Goal: Task Accomplishment & Management: Manage account settings

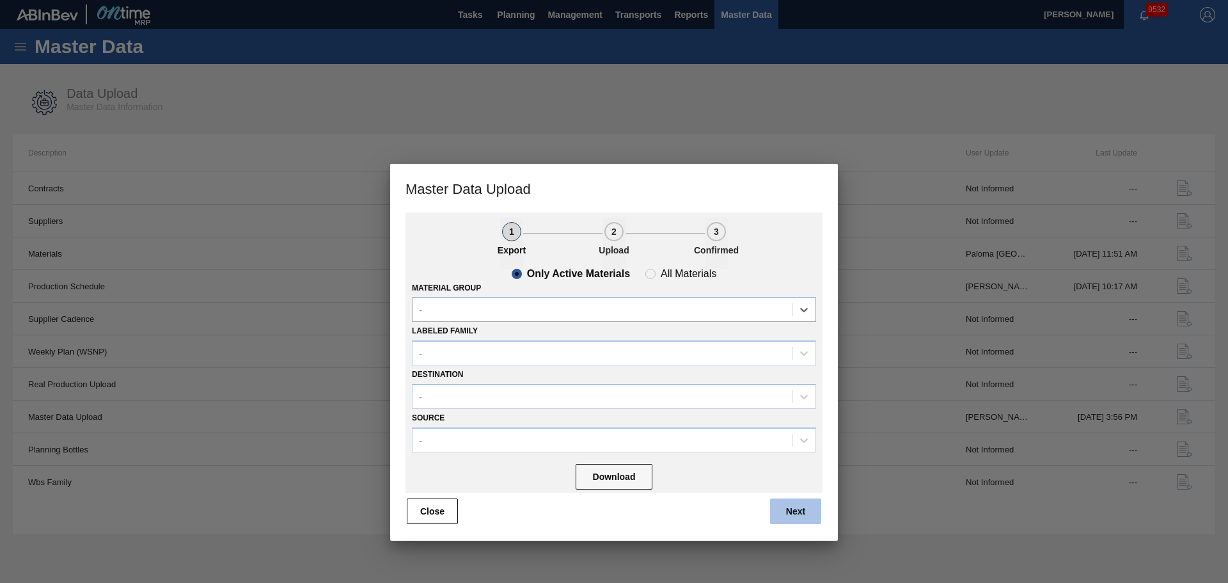
click at [804, 513] on button "Next" at bounding box center [795, 511] width 51 height 26
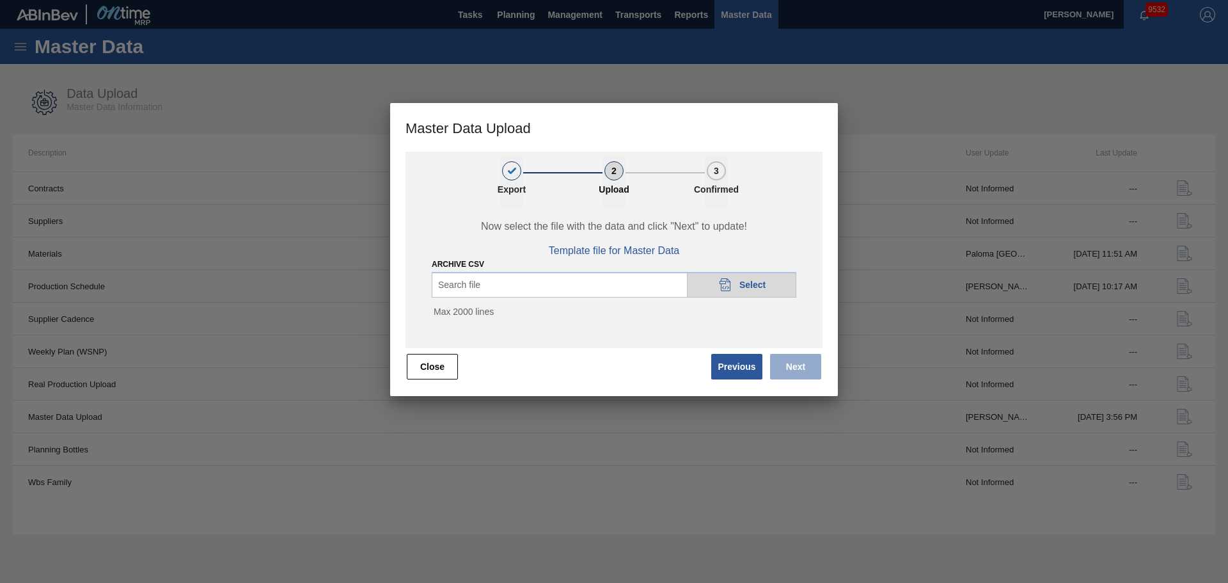
click at [729, 285] on icon "20DAD902-3625-4257-8FDA-0C0CB19E2A3D" at bounding box center [725, 284] width 15 height 15
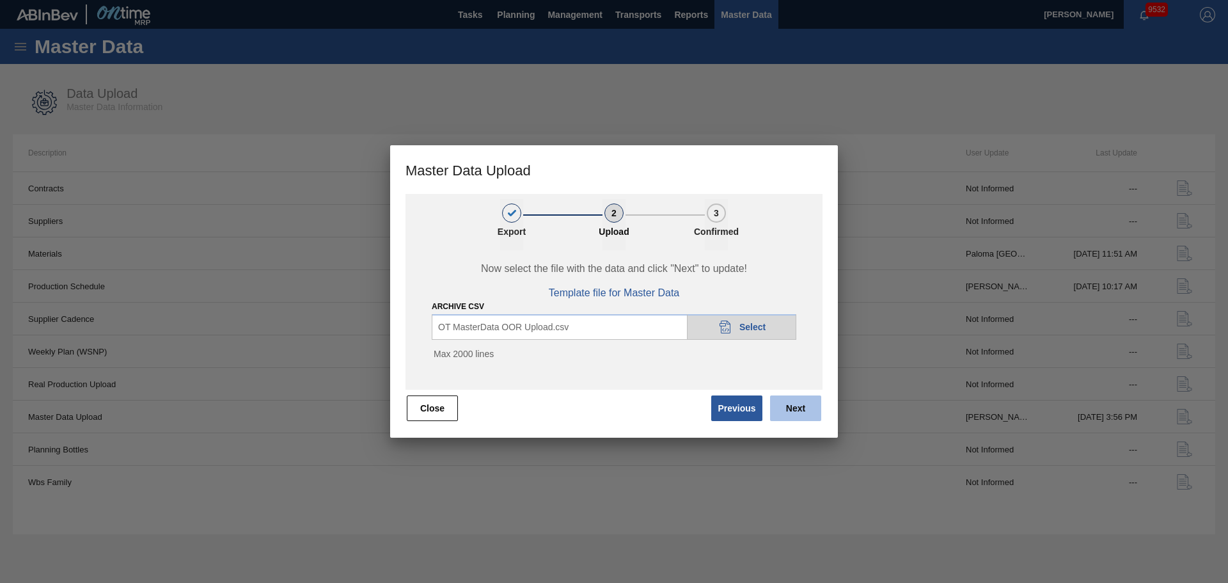
click at [803, 402] on button "Next" at bounding box center [795, 408] width 51 height 26
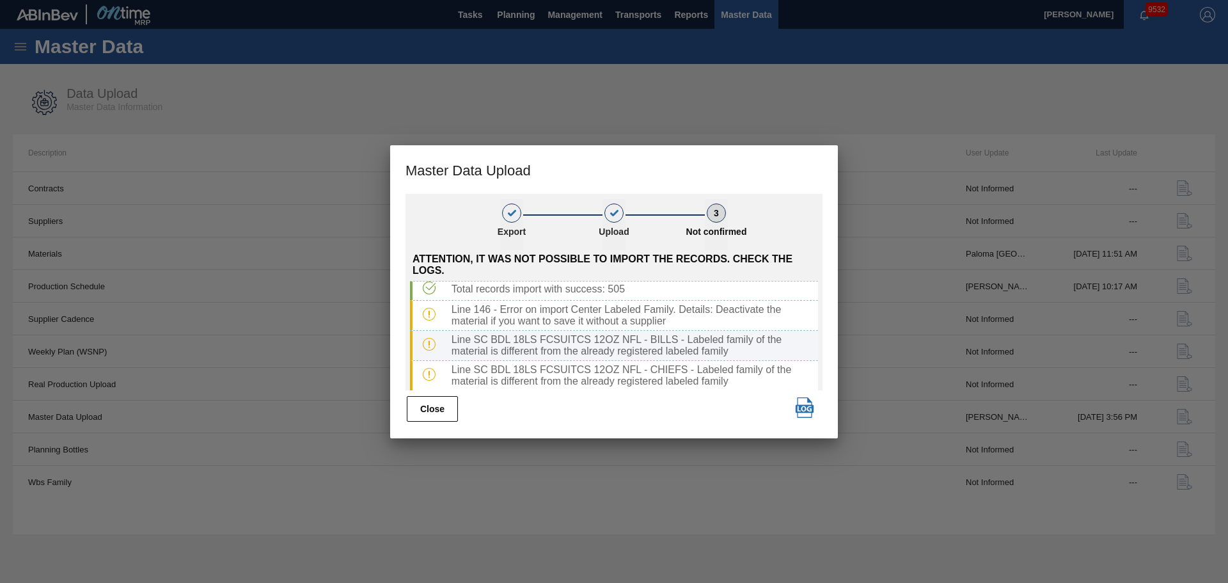
scroll to position [4, 0]
drag, startPoint x: 725, startPoint y: 350, endPoint x: 446, endPoint y: 338, distance: 279.1
click at [447, 338] on div "Line SC BDL 18LS FCSUITCS 12OZ NFL - BILLS - Labeled family of the material is …" at bounding box center [633, 344] width 372 height 23
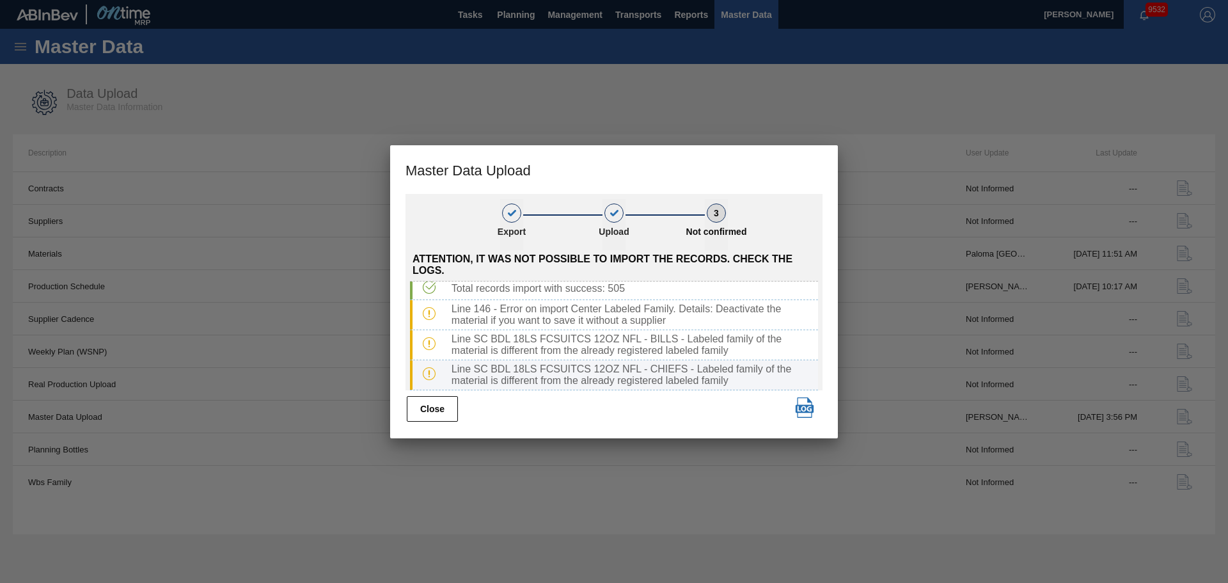
click at [716, 377] on div "Line SC BDL 18LS FCSUITCS 12OZ NFL - CHIEFS - Labeled family of the material is…" at bounding box center [633, 374] width 372 height 23
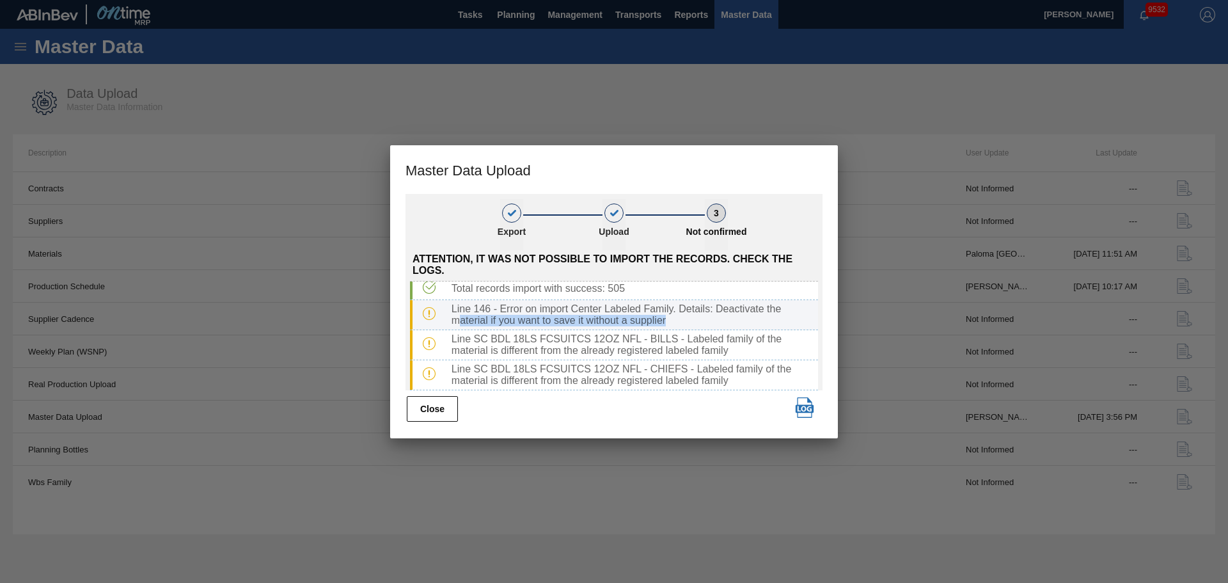
drag, startPoint x: 687, startPoint y: 317, endPoint x: 457, endPoint y: 315, distance: 229.7
click at [457, 315] on div "Line 146 - Error on import Center Labeled Family. Details: Deactivate the mater…" at bounding box center [633, 314] width 372 height 23
click at [428, 418] on button "Close" at bounding box center [432, 409] width 51 height 26
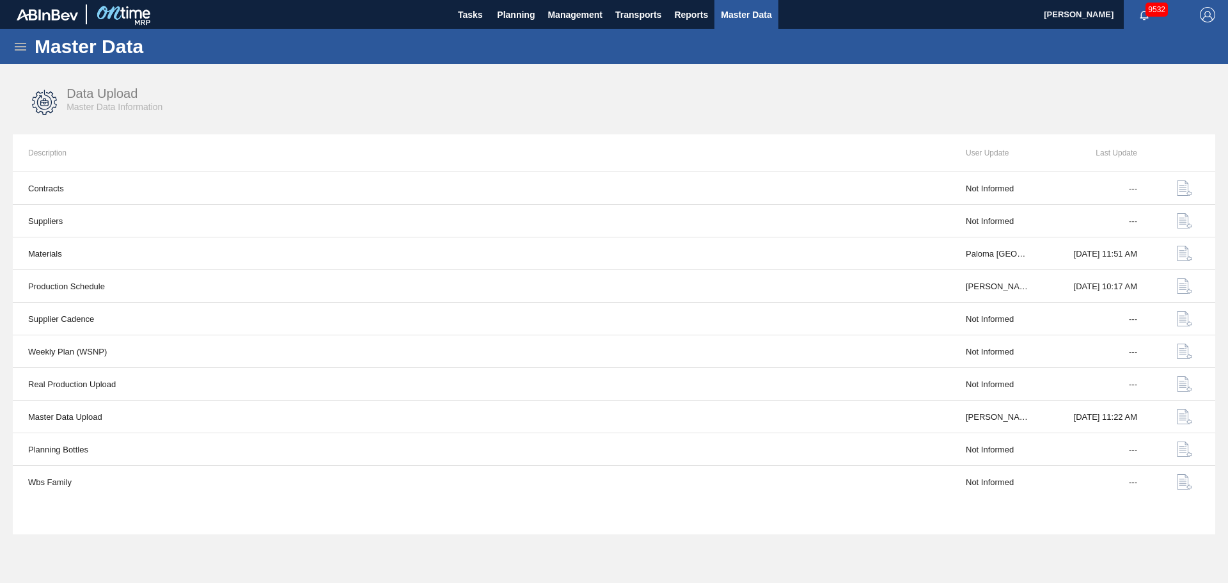
click at [724, 12] on span "Master Data" at bounding box center [746, 14] width 51 height 15
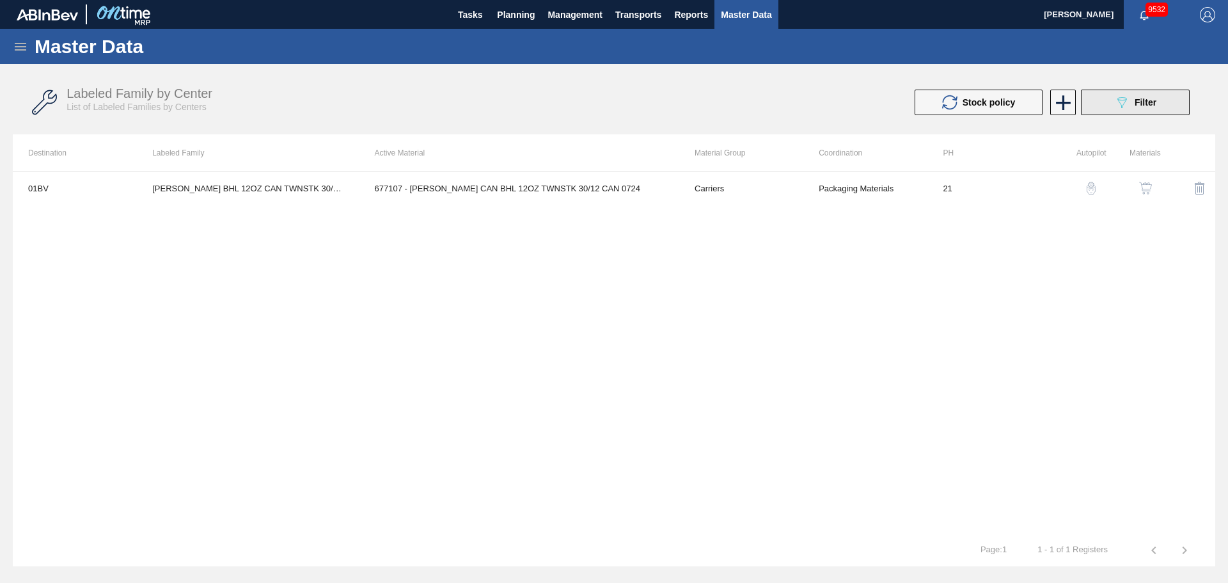
click at [1116, 105] on icon "089F7B8B-B2A5-4AFE-B5C0-19BA573D28AC" at bounding box center [1121, 102] width 15 height 15
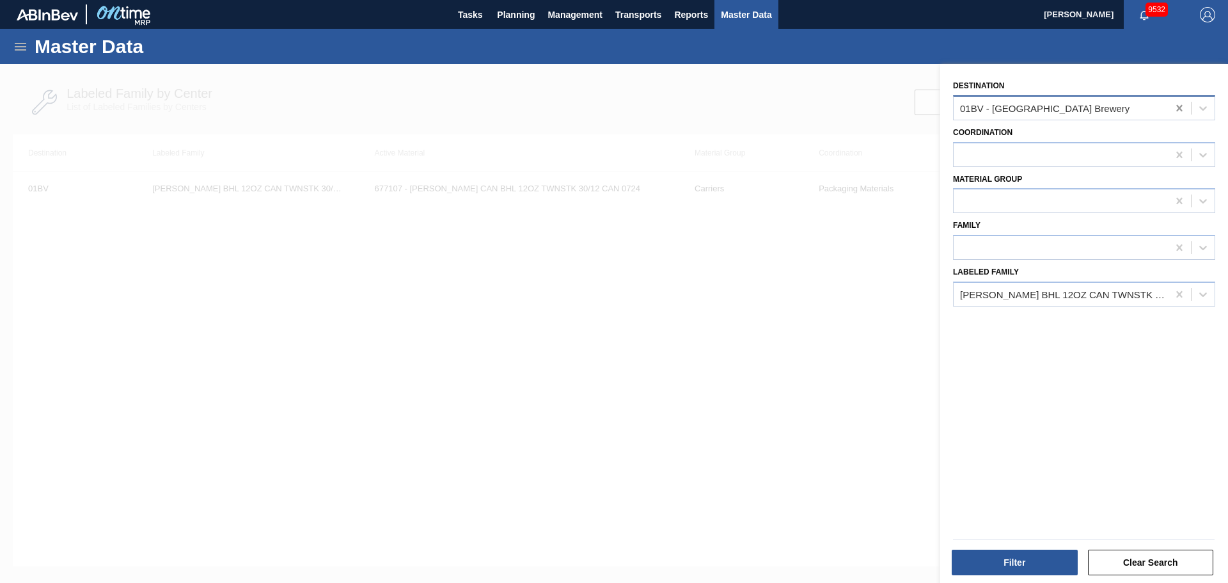
click at [1175, 108] on icon at bounding box center [1179, 108] width 13 height 13
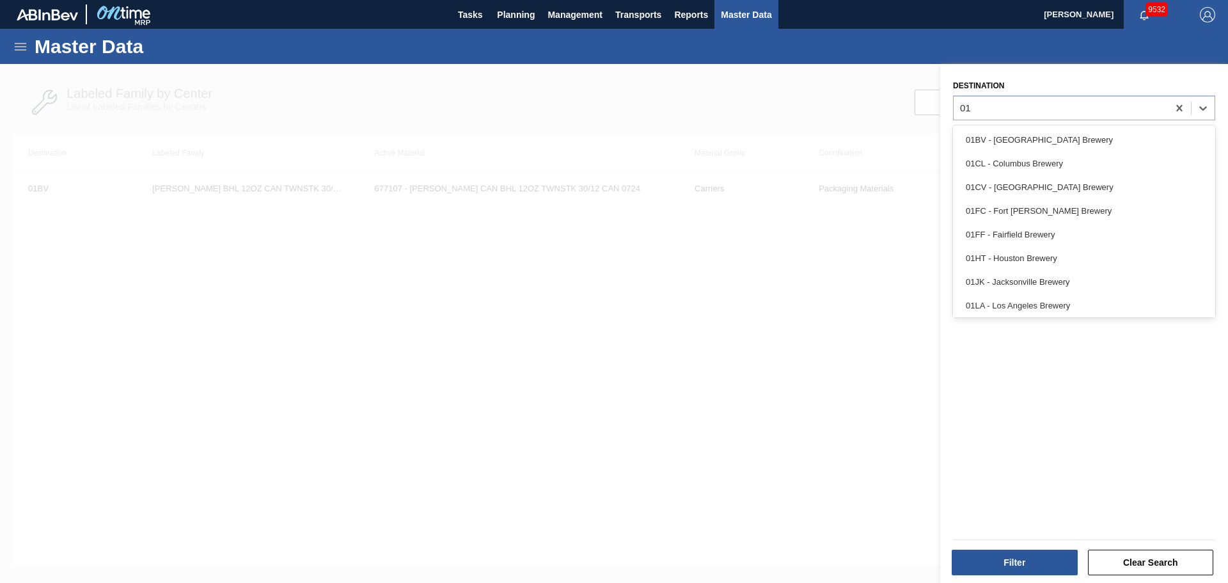
type input "01f"
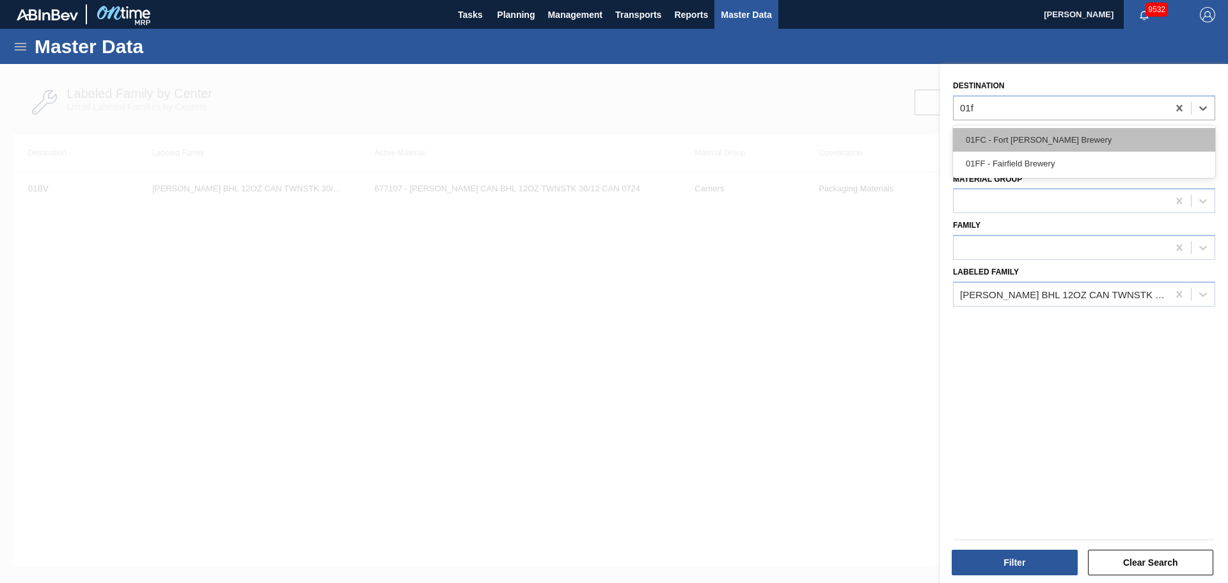
click at [1011, 141] on div "01FC - Fort [PERSON_NAME] Brewery" at bounding box center [1084, 140] width 262 height 24
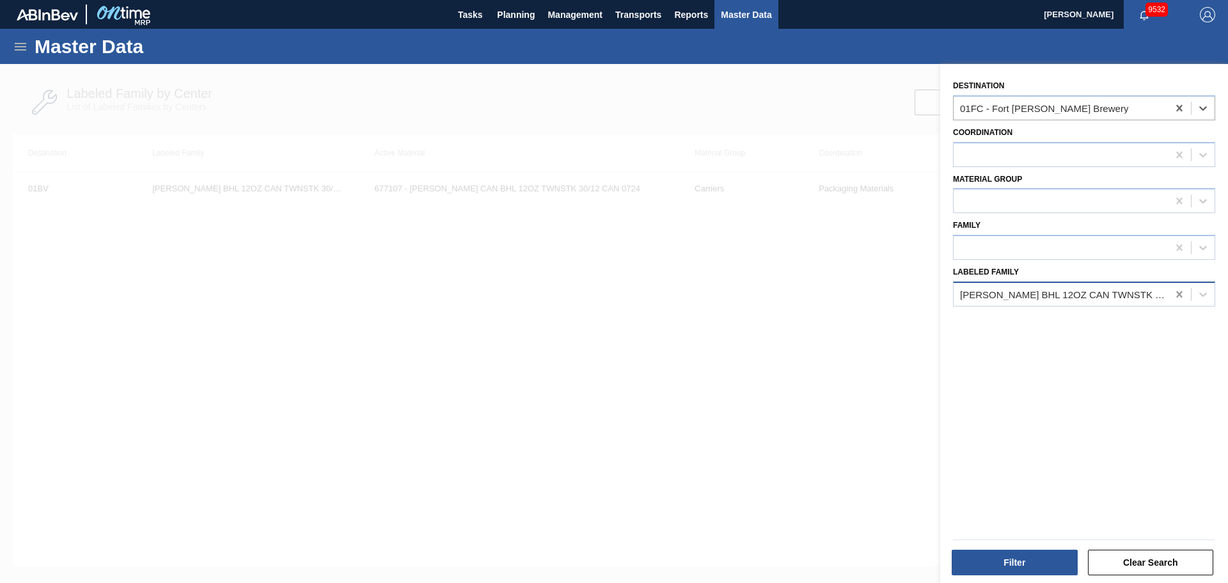
drag, startPoint x: 1176, startPoint y: 296, endPoint x: 1168, endPoint y: 295, distance: 7.8
click at [1176, 296] on icon at bounding box center [1179, 294] width 6 height 6
paste Family "[PERSON_NAME] EFC 12OZ CAN CAN PK 6/12 CAN"
type Family "[PERSON_NAME] EFC 12OZ CAN CAN PK 6/12 CAN"
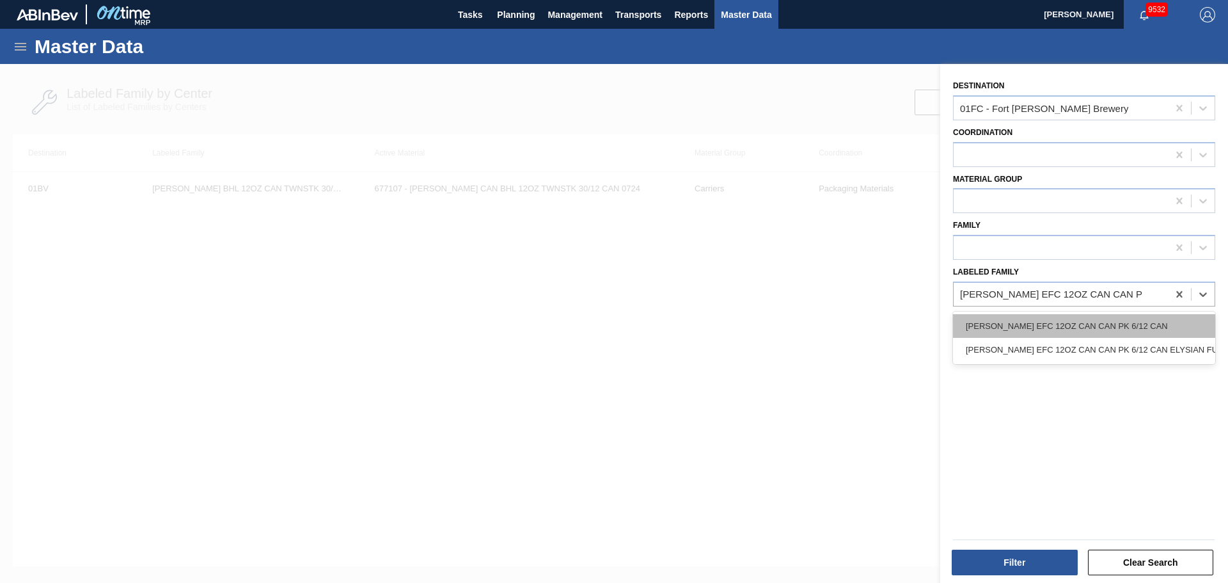
click at [1066, 327] on div "[PERSON_NAME] EFC 12OZ CAN CAN PK 6/12 CAN" at bounding box center [1084, 326] width 262 height 24
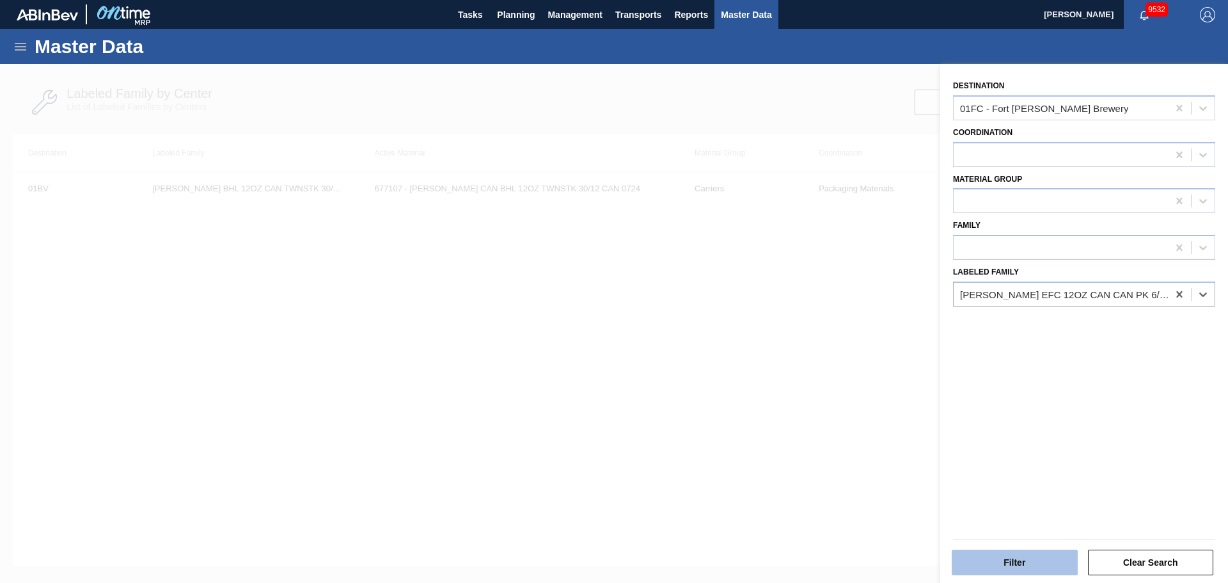
click at [1019, 564] on button "Filter" at bounding box center [1015, 563] width 126 height 26
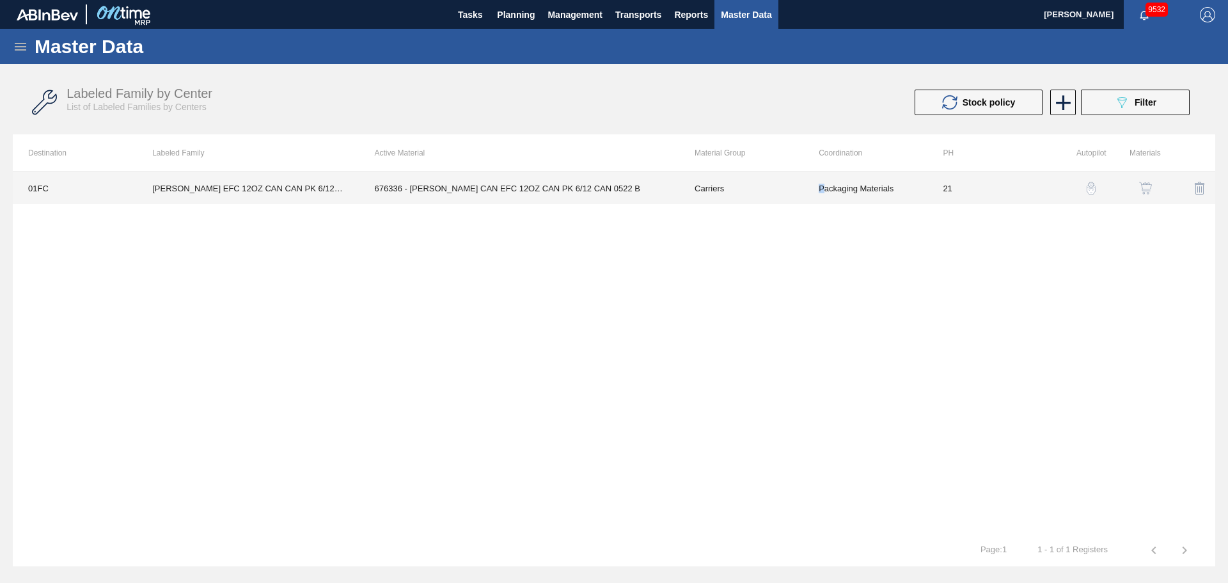
click at [823, 191] on td "Packaging Materials" at bounding box center [865, 188] width 124 height 32
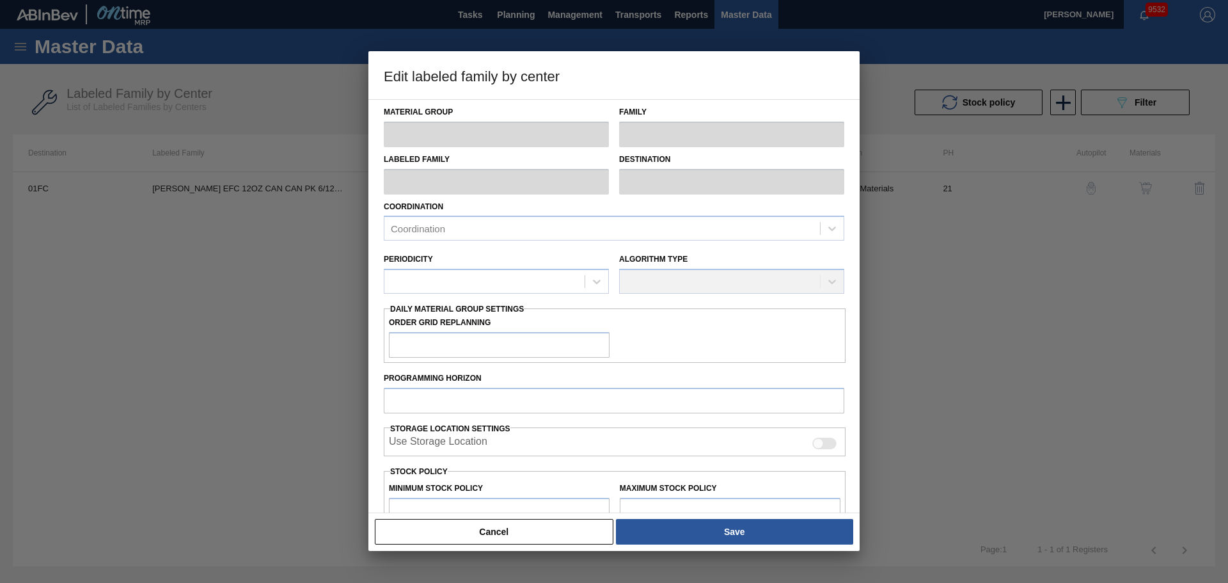
type input "Carriers"
type input "Can Carriers"
type input "[PERSON_NAME] EFC 12OZ CAN CAN PK 6/12 CAN"
type input "01FC - Fort [PERSON_NAME] Brewery"
type input "21"
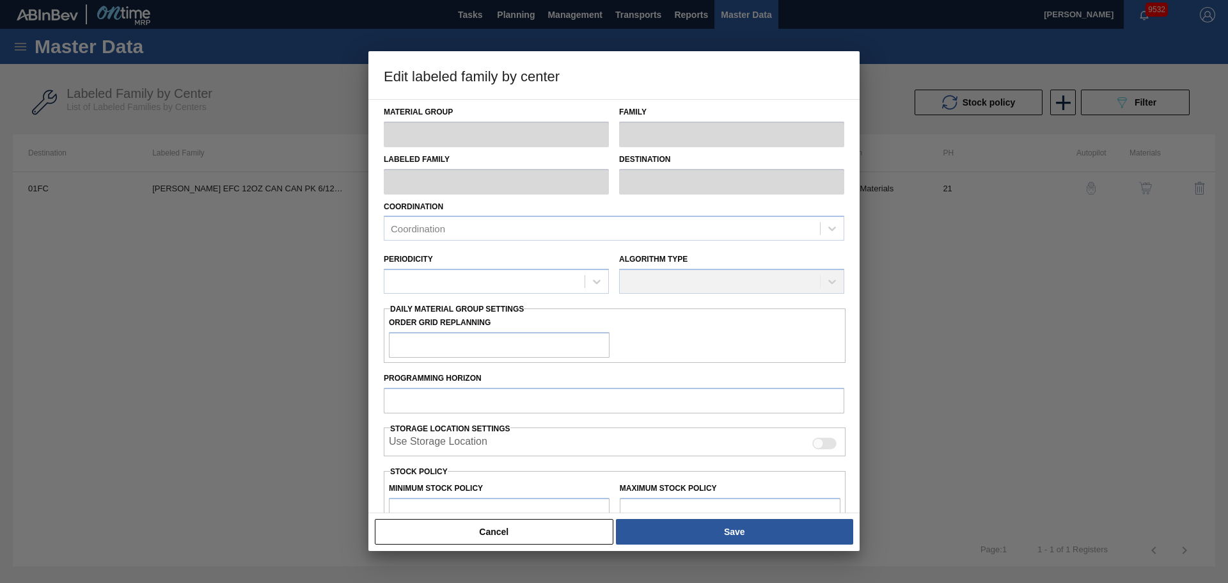
type input "0"
type input "100"
type input "0"
checkbox input "true"
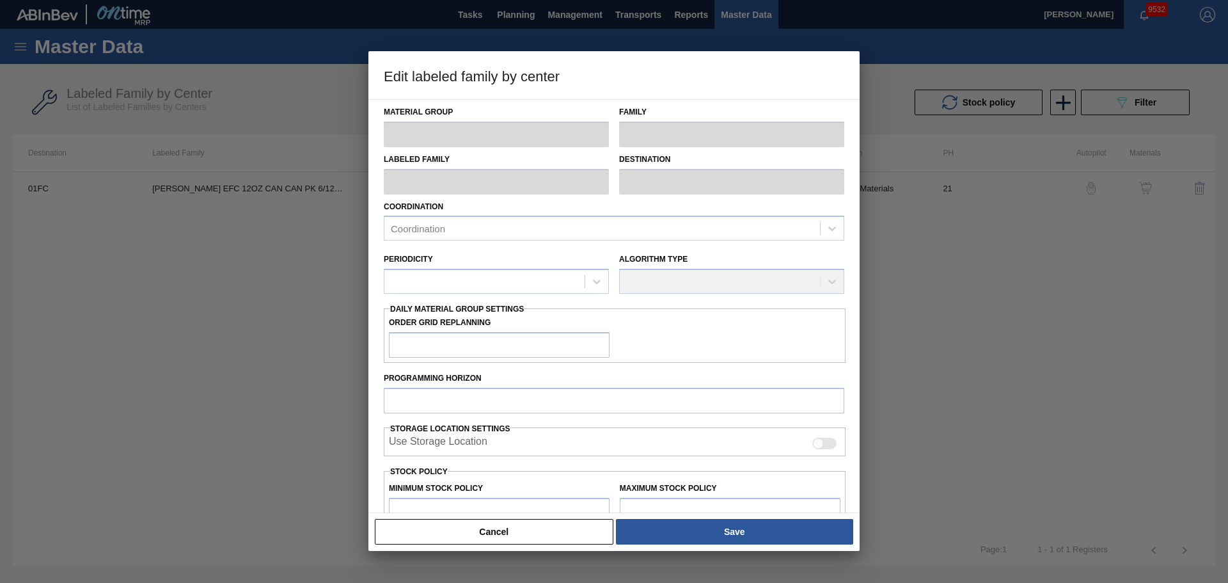
checkbox input "true"
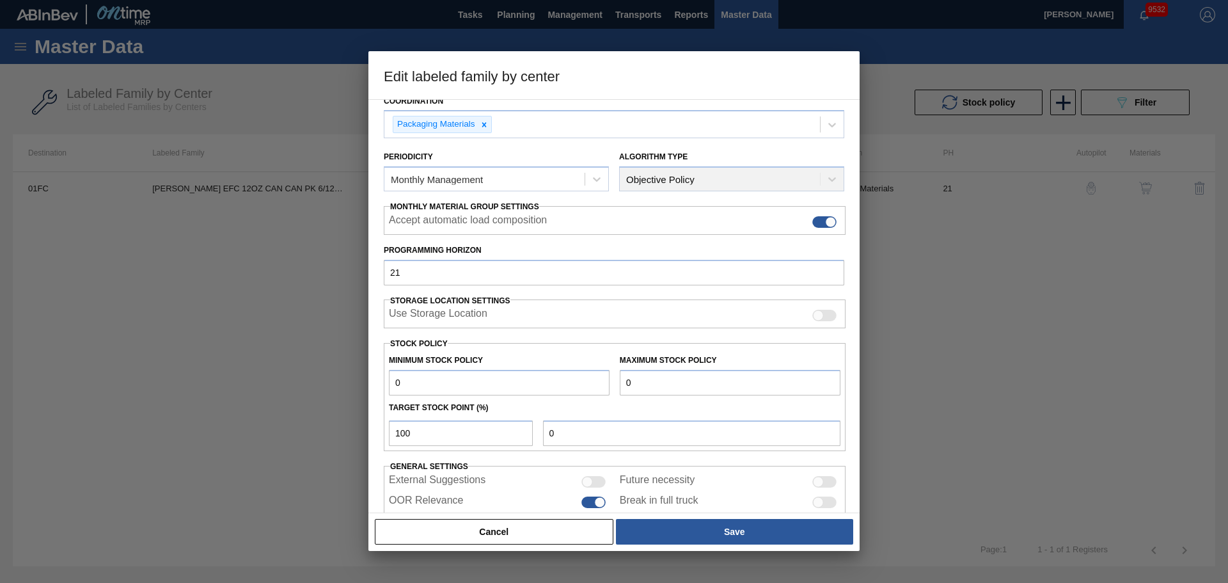
scroll to position [155, 0]
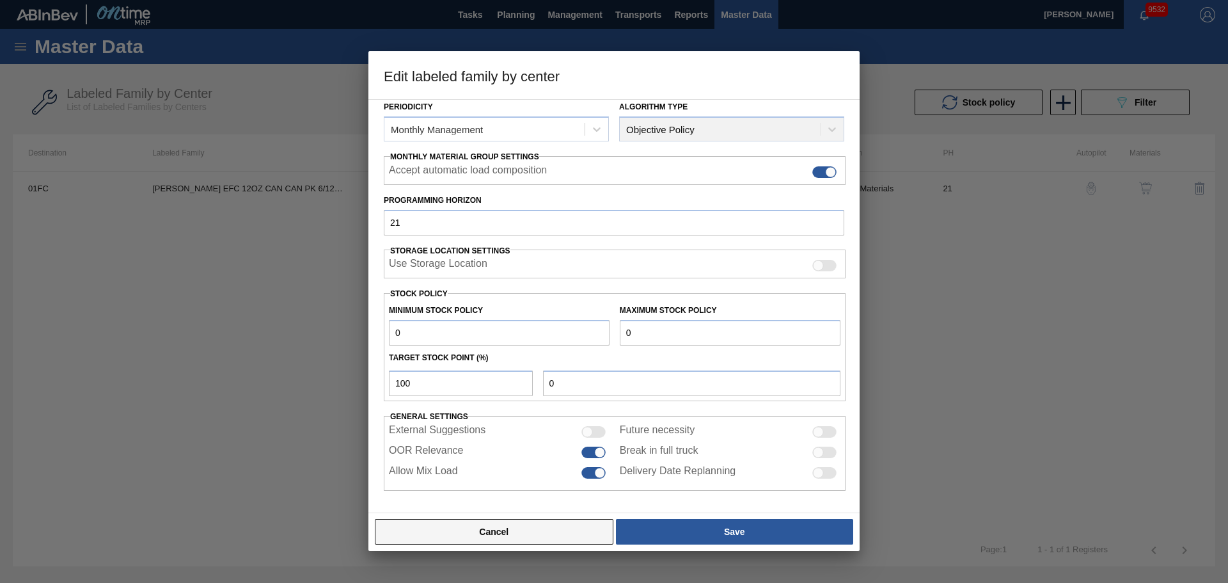
click at [548, 530] on button "Cancel" at bounding box center [494, 532] width 239 height 26
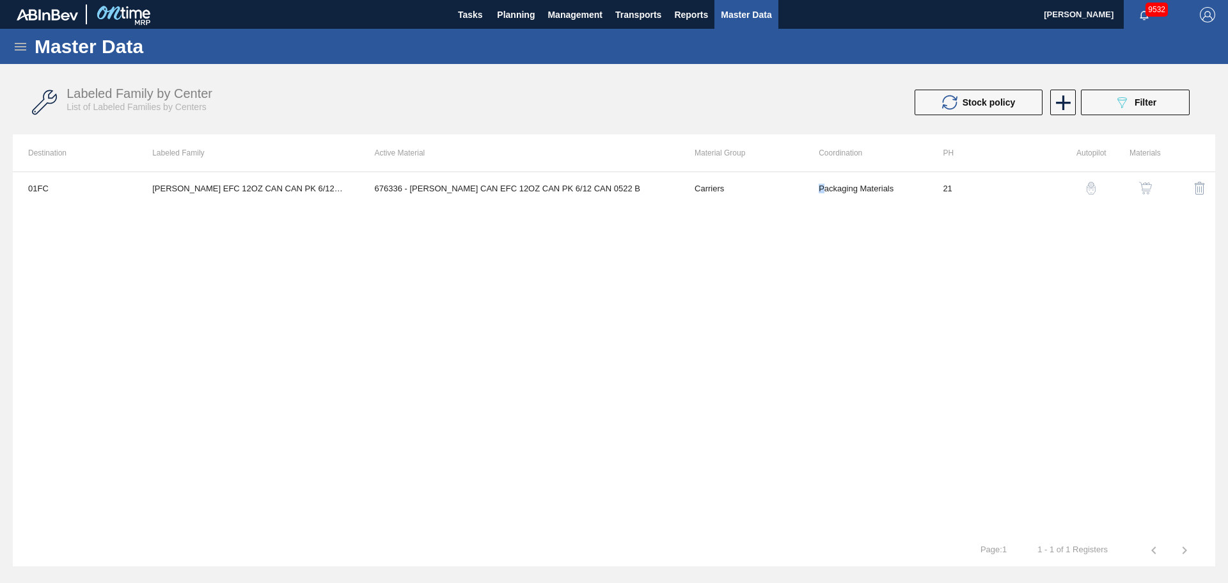
click at [1146, 183] on img "button" at bounding box center [1145, 188] width 13 height 13
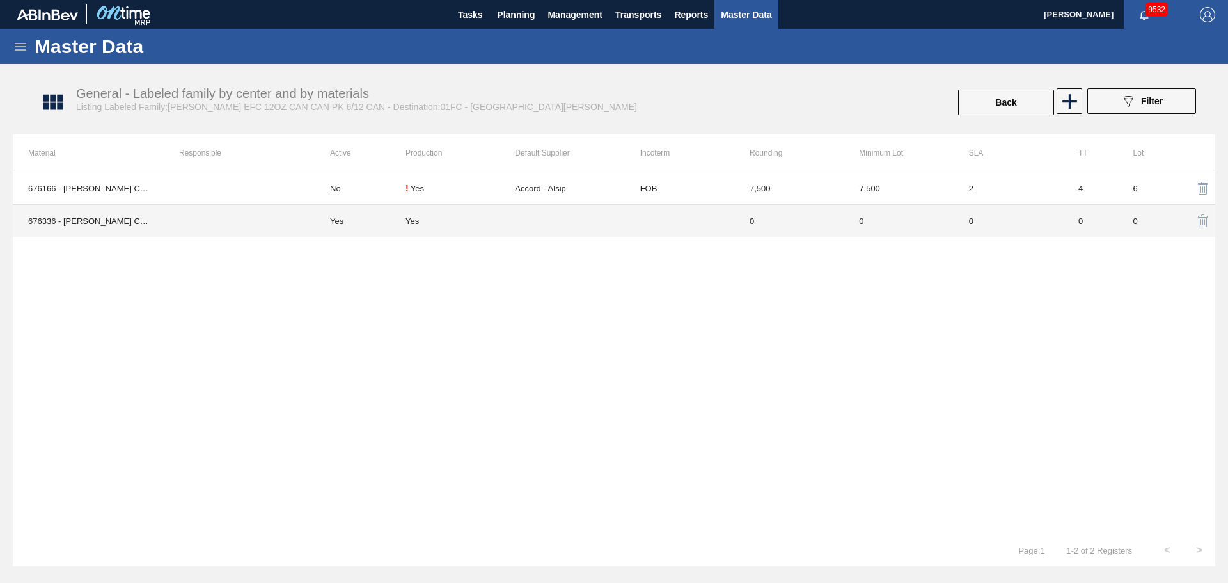
click at [409, 226] on td "Yes" at bounding box center [460, 221] width 109 height 33
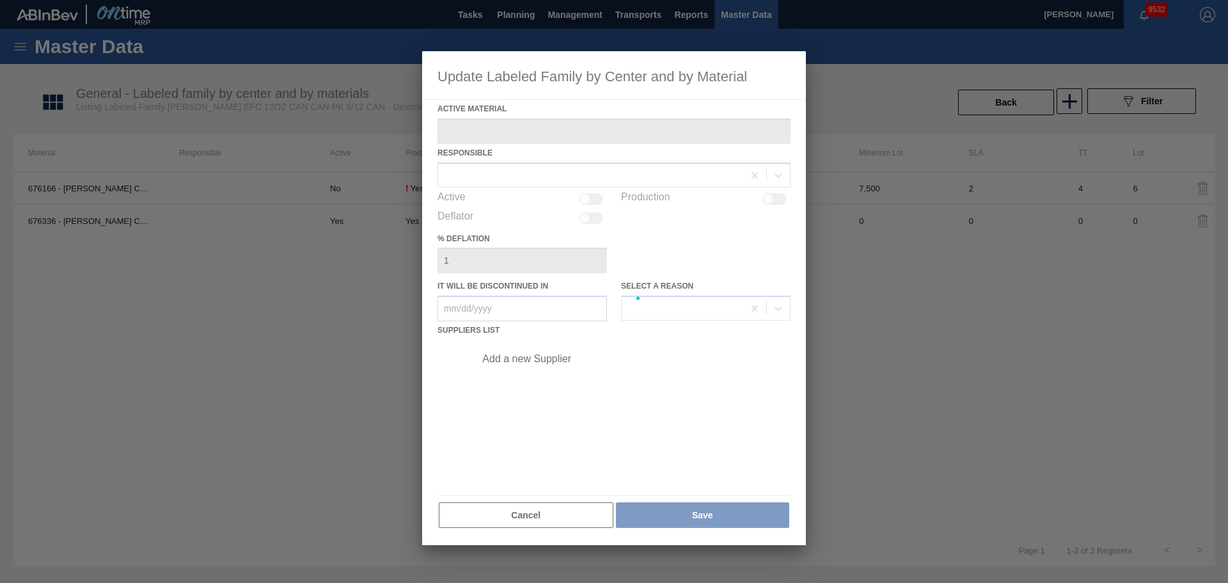
type Material "676336 - [PERSON_NAME] CAN EFC 12OZ CAN PK 6/12 CAN 0522 B"
checkbox input "true"
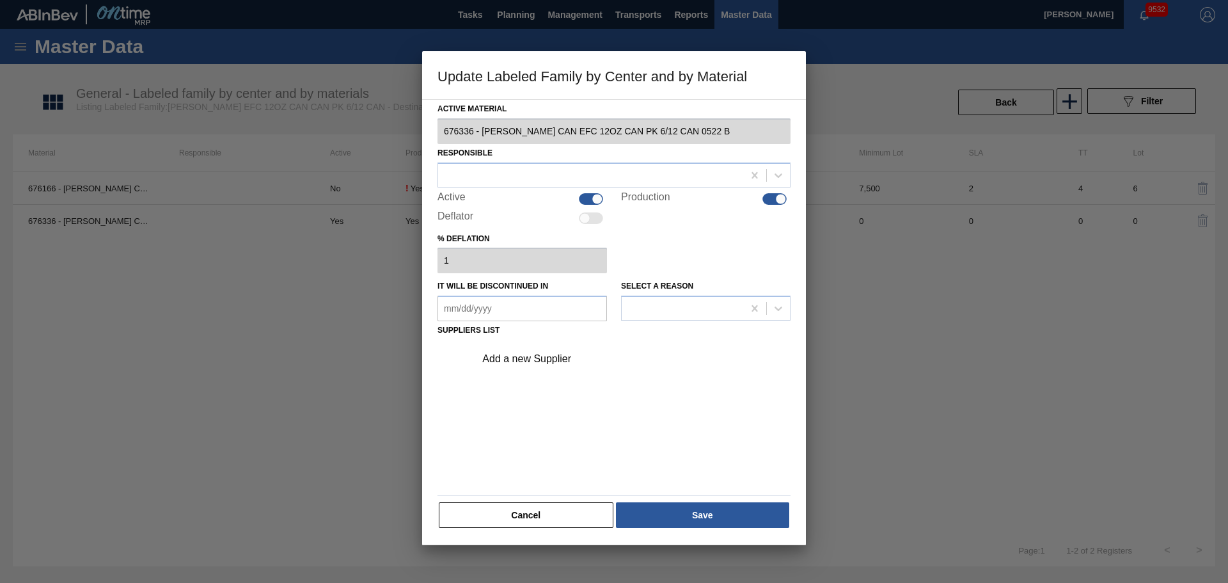
click at [564, 355] on div "Add a new Supplier" at bounding box center [607, 359] width 251 height 12
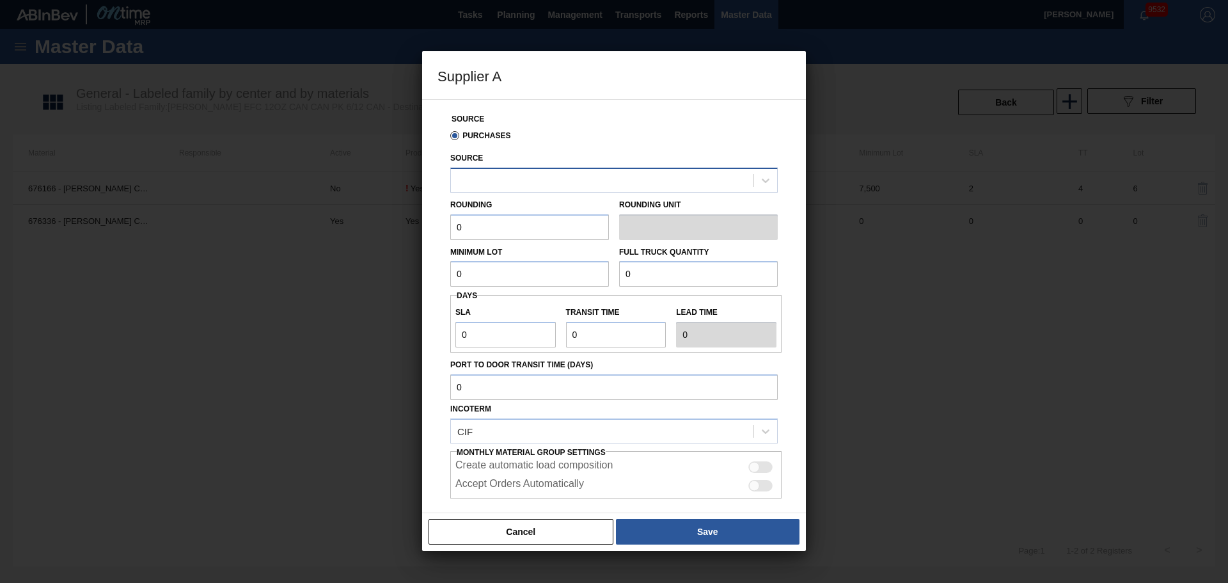
click at [505, 187] on div at bounding box center [602, 180] width 303 height 19
click at [523, 542] on button "Cancel" at bounding box center [521, 532] width 185 height 26
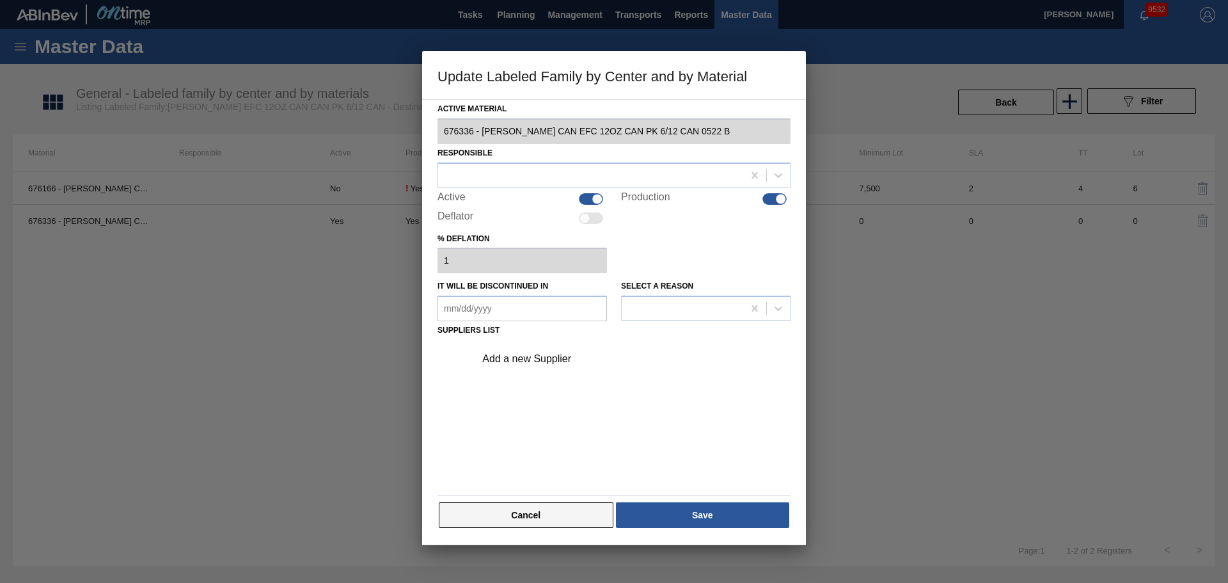
click at [529, 524] on button "Cancel" at bounding box center [526, 515] width 175 height 26
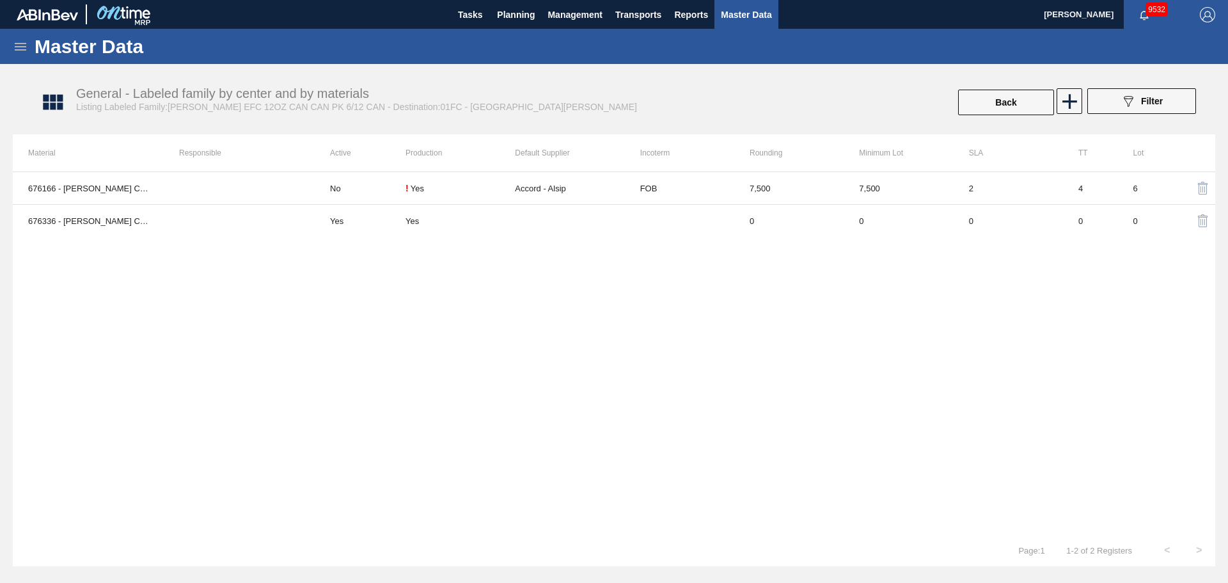
click at [786, 331] on div "676166 - [PERSON_NAME] CAN EFC 12OZ CAN PK 6/12 CAN 0322 B No ! Yes Accord - Al…" at bounding box center [614, 352] width 1203 height 363
click at [882, 354] on div "676166 - [PERSON_NAME] CAN EFC 12OZ CAN PK 6/12 CAN 0322 B No ! Yes Accord - Al…" at bounding box center [614, 352] width 1203 height 363
click at [770, 465] on div "676166 - [PERSON_NAME] CAN EFC 12OZ CAN PK 6/12 CAN 0322 B No ! Yes Accord - Al…" at bounding box center [614, 352] width 1203 height 363
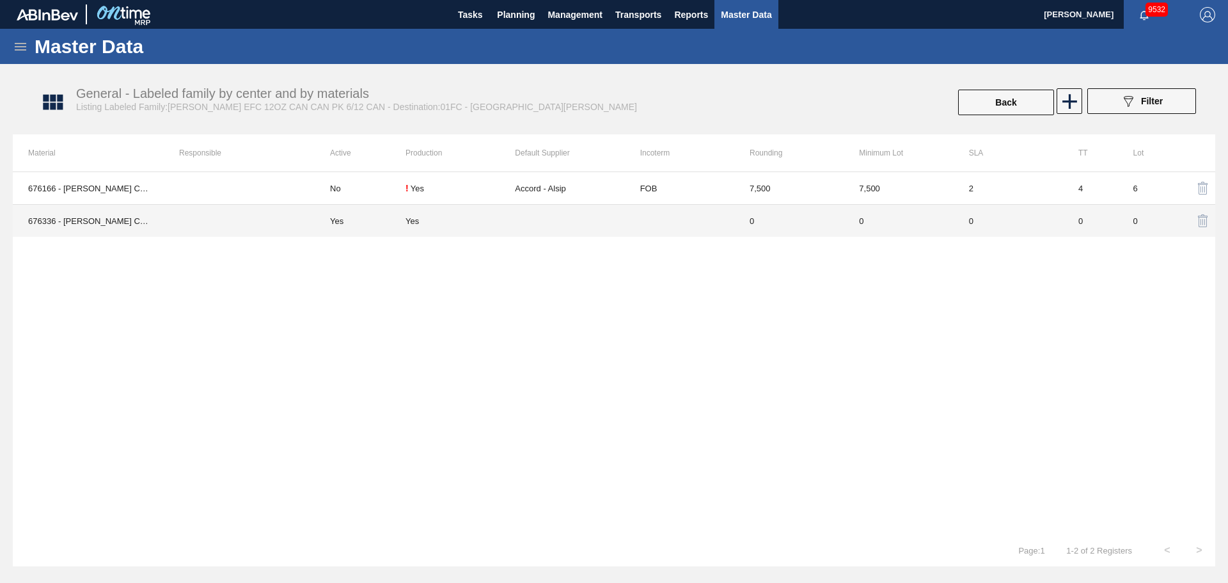
click at [409, 230] on td "Yes" at bounding box center [460, 221] width 109 height 33
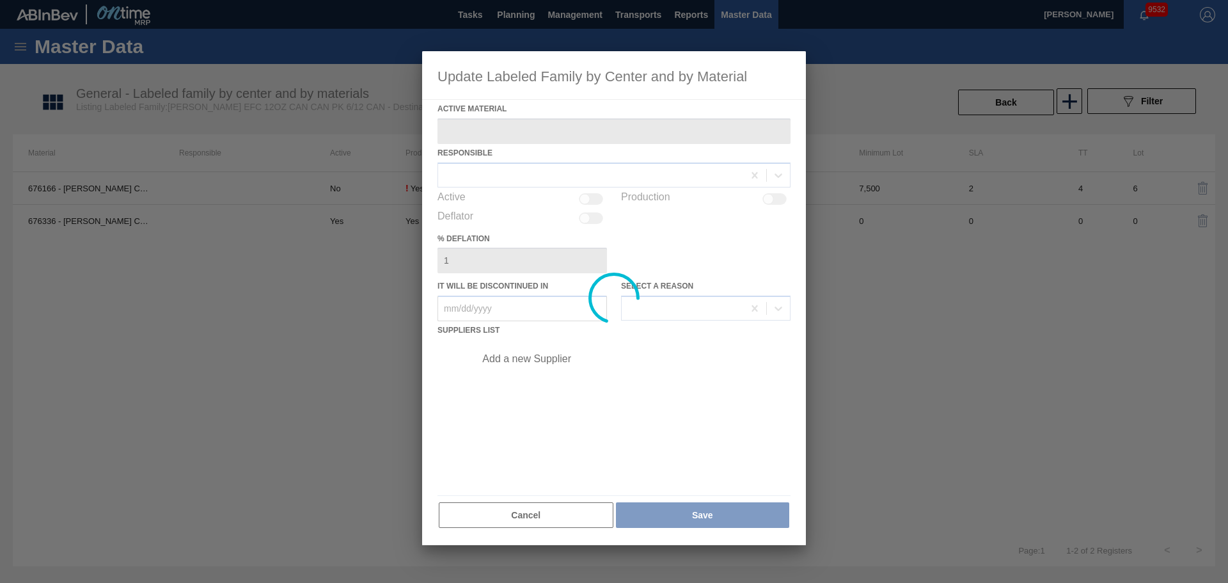
type Material "676336 - [PERSON_NAME] CAN EFC 12OZ CAN PK 6/12 CAN 0522 B"
checkbox input "true"
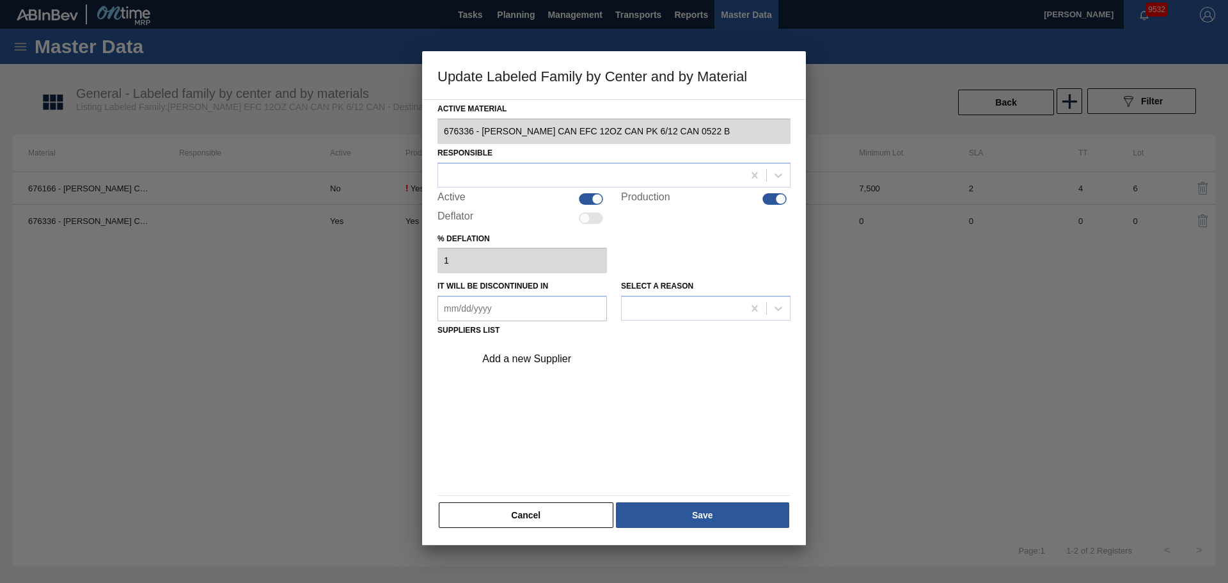
click at [599, 198] on div at bounding box center [597, 198] width 11 height 11
checkbox input "false"
click at [781, 203] on div at bounding box center [781, 198] width 11 height 11
checkbox input "false"
click at [683, 502] on button "Save" at bounding box center [702, 515] width 173 height 26
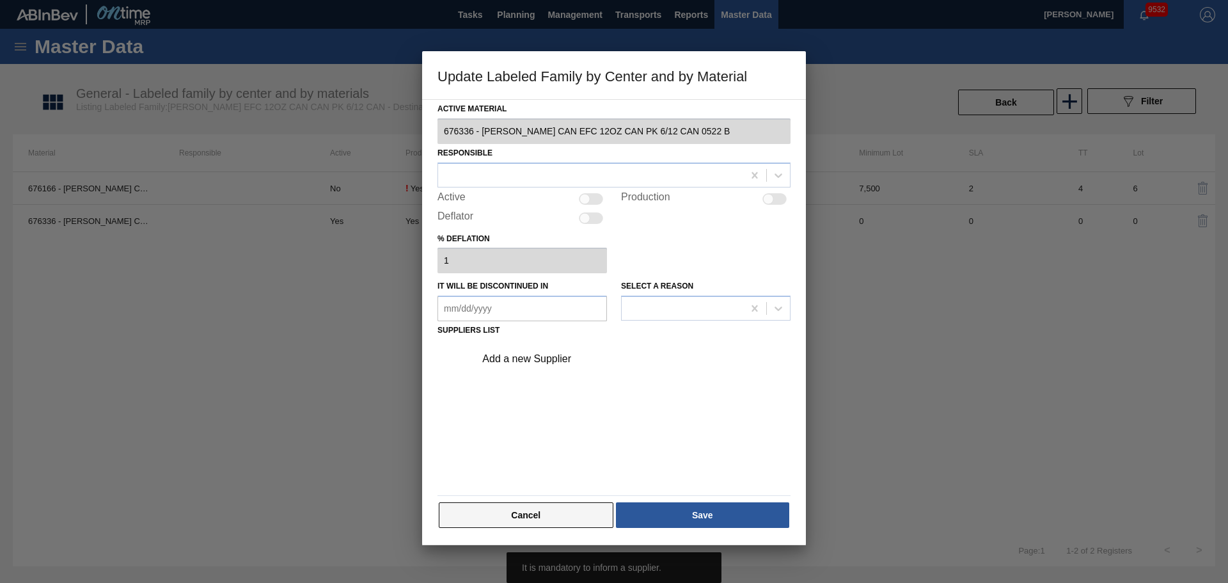
click at [574, 524] on button "Cancel" at bounding box center [526, 515] width 175 height 26
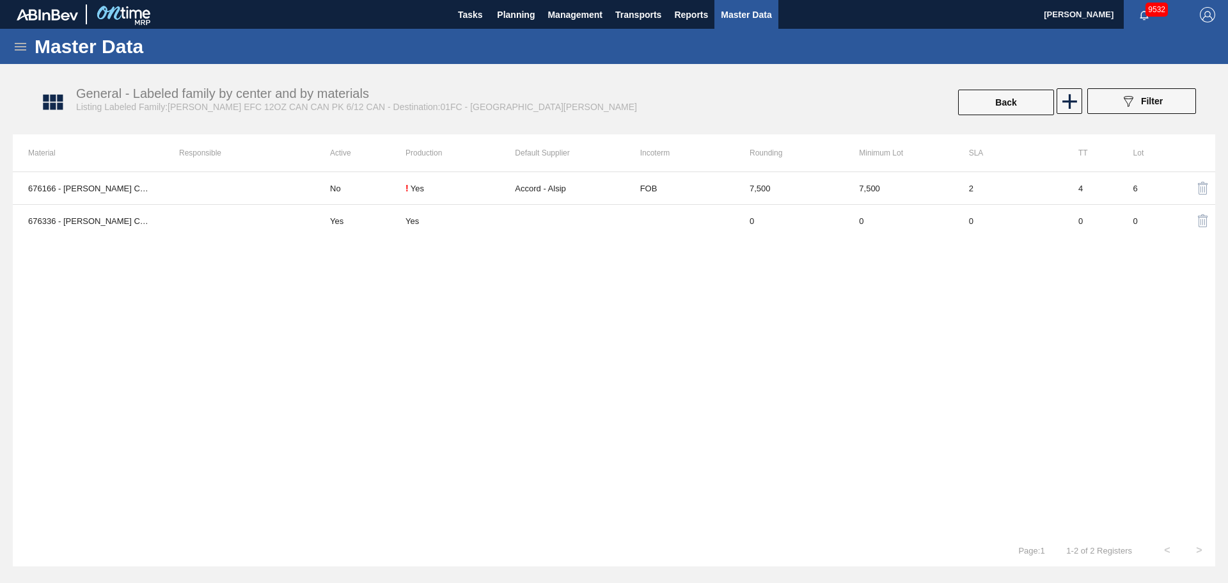
click at [791, 340] on div "676166 - [PERSON_NAME] CAN EFC 12OZ CAN PK 6/12 CAN 0322 B No ! Yes Accord - Al…" at bounding box center [614, 352] width 1203 height 363
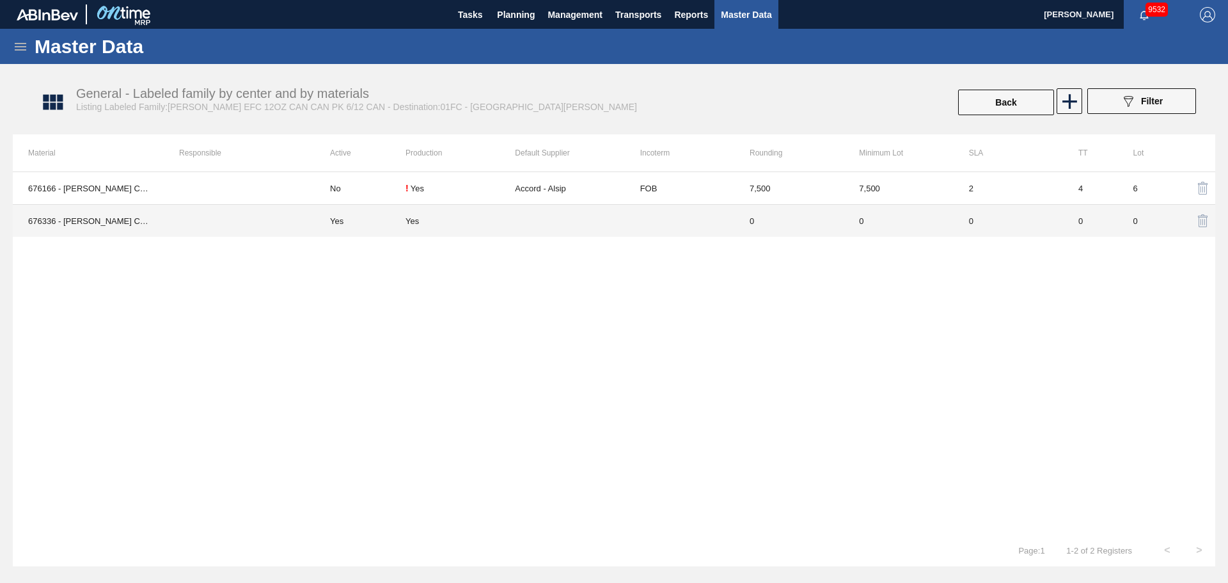
click at [565, 226] on td at bounding box center [569, 221] width 109 height 33
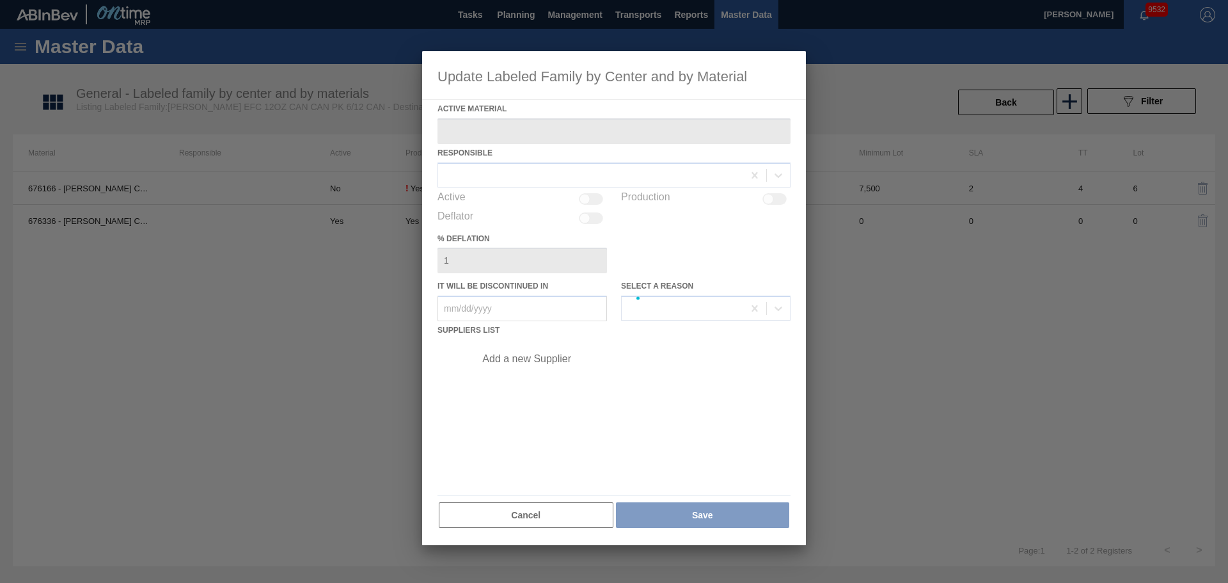
type Material "676336 - [PERSON_NAME] CAN EFC 12OZ CAN PK 6/12 CAN 0522 B"
checkbox input "true"
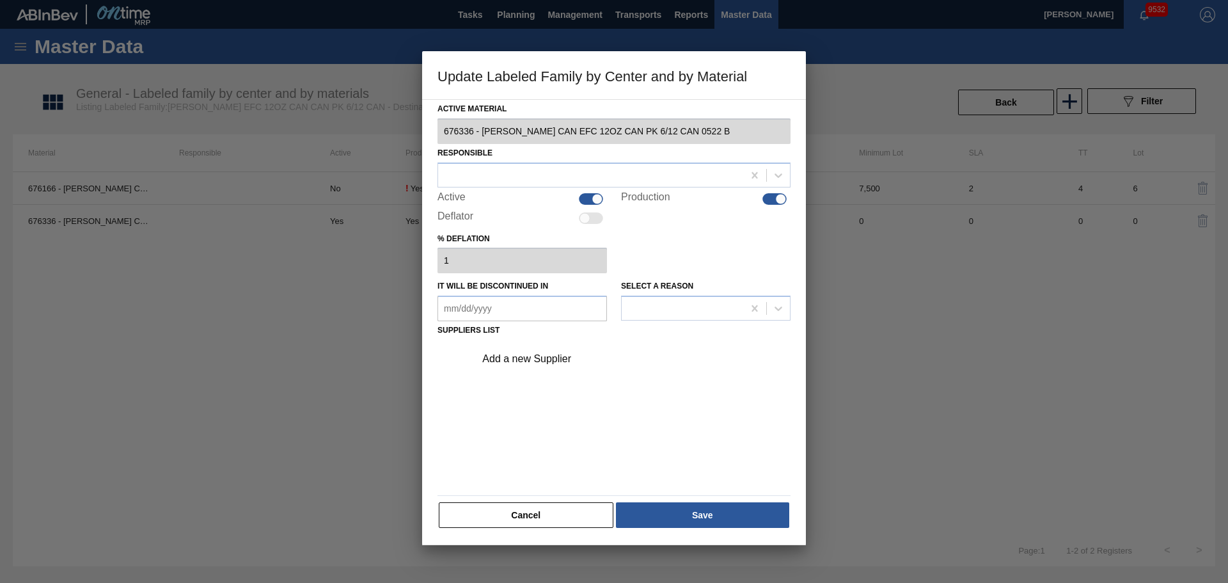
click at [565, 343] on div "Add a new Supplier" at bounding box center [629, 359] width 323 height 32
click at [555, 371] on div "Add a new Supplier" at bounding box center [629, 359] width 323 height 32
click at [554, 364] on div "Add a new Supplier" at bounding box center [607, 359] width 251 height 12
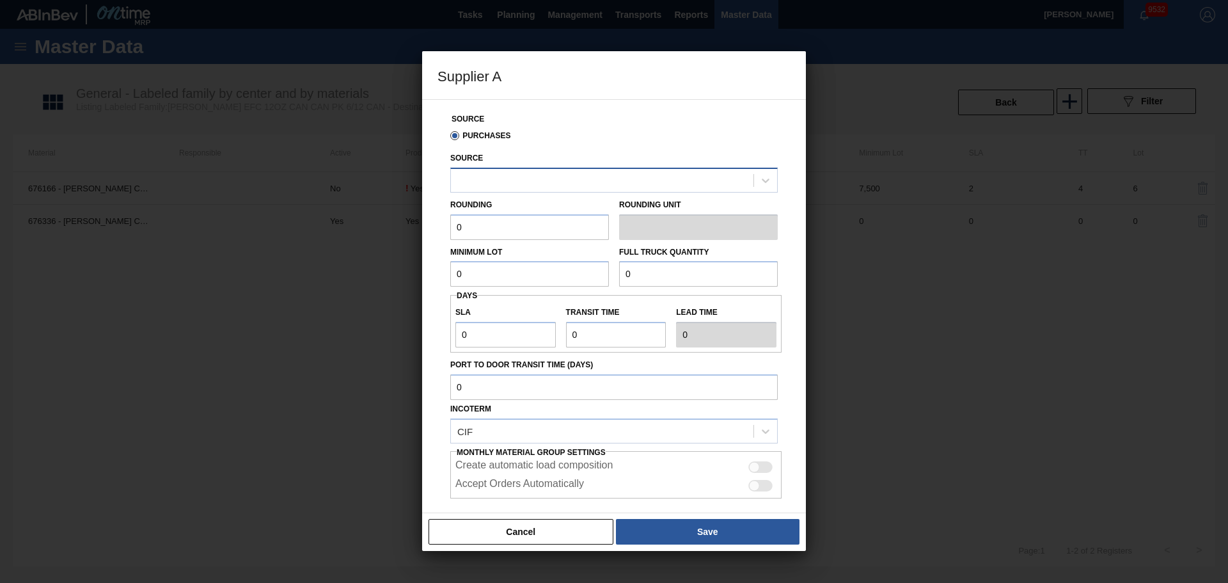
click at [565, 187] on div at bounding box center [602, 180] width 303 height 19
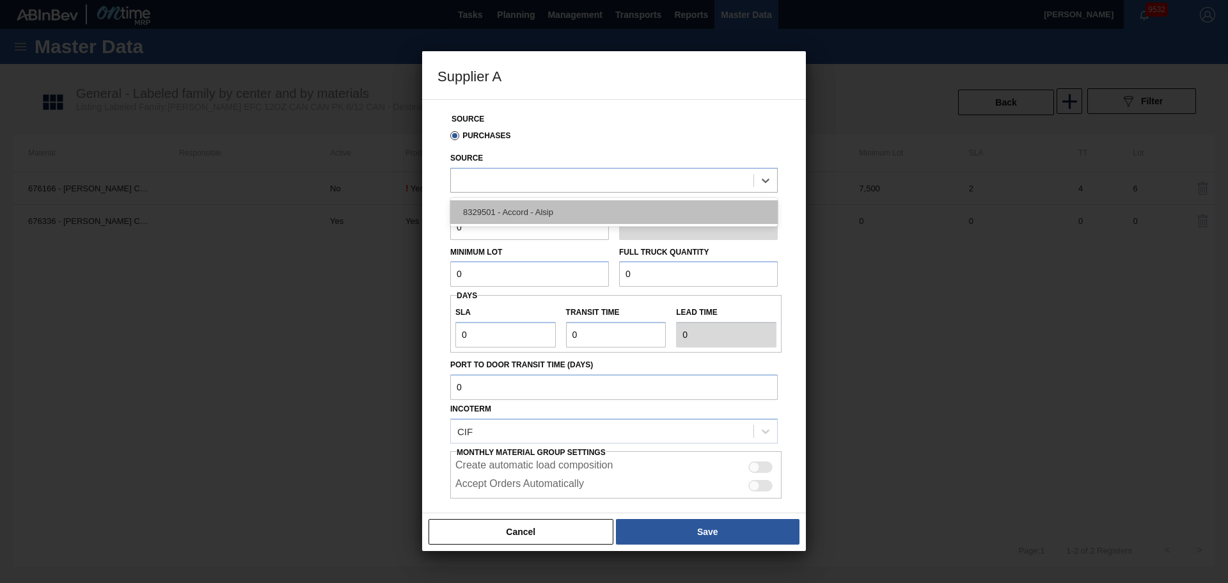
click at [557, 218] on div "8329501 - Accord - Alsip" at bounding box center [614, 212] width 328 height 24
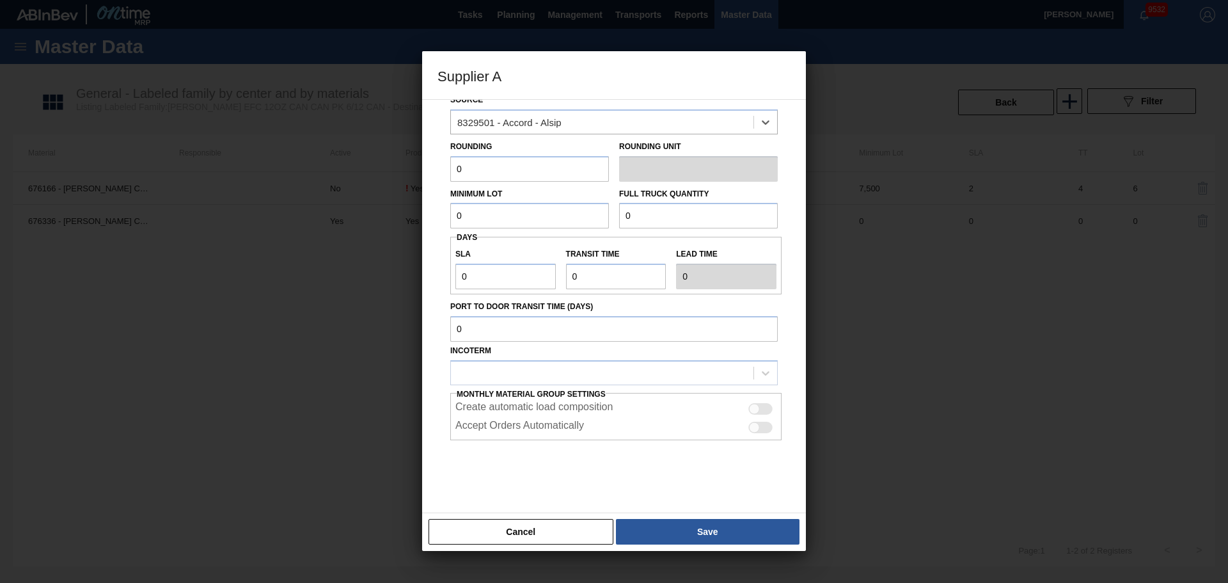
scroll to position [65, 0]
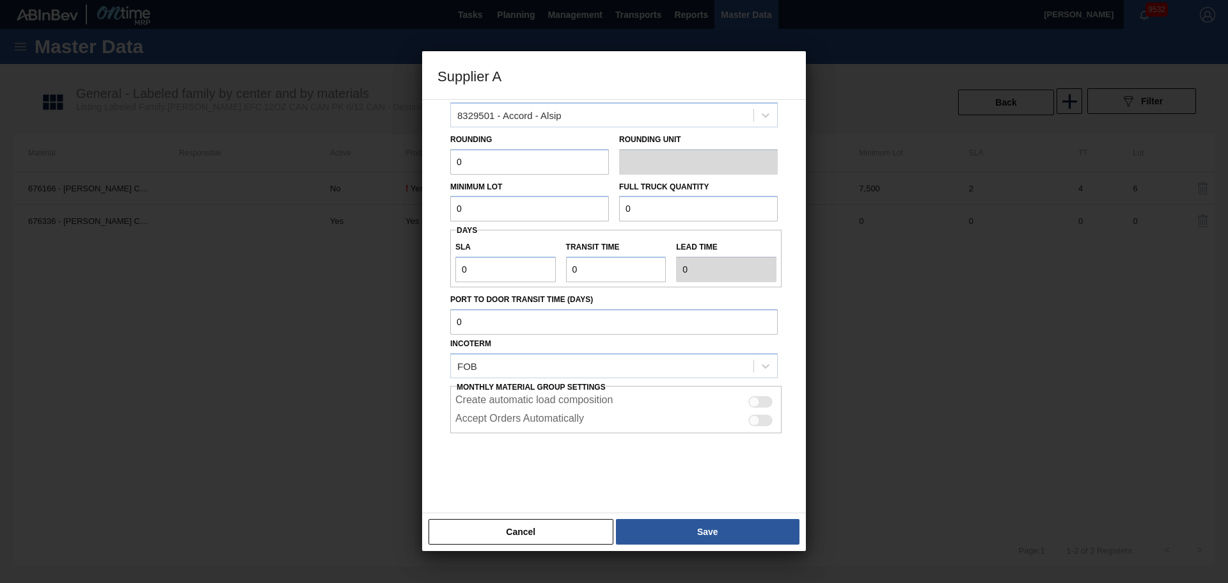
click at [408, 210] on div "Supplier A Source Purchases Source 8329501 - Accord - Alsip Rounding 0 Rounding…" at bounding box center [614, 291] width 1228 height 583
type input "1"
drag, startPoint x: 434, startPoint y: 171, endPoint x: 528, endPoint y: 180, distance: 93.8
click at [418, 174] on div "Supplier A Source Purchases Source 8329501 - Accord - Alsip Rounding 0 Rounding…" at bounding box center [614, 291] width 1228 height 583
type input "1"
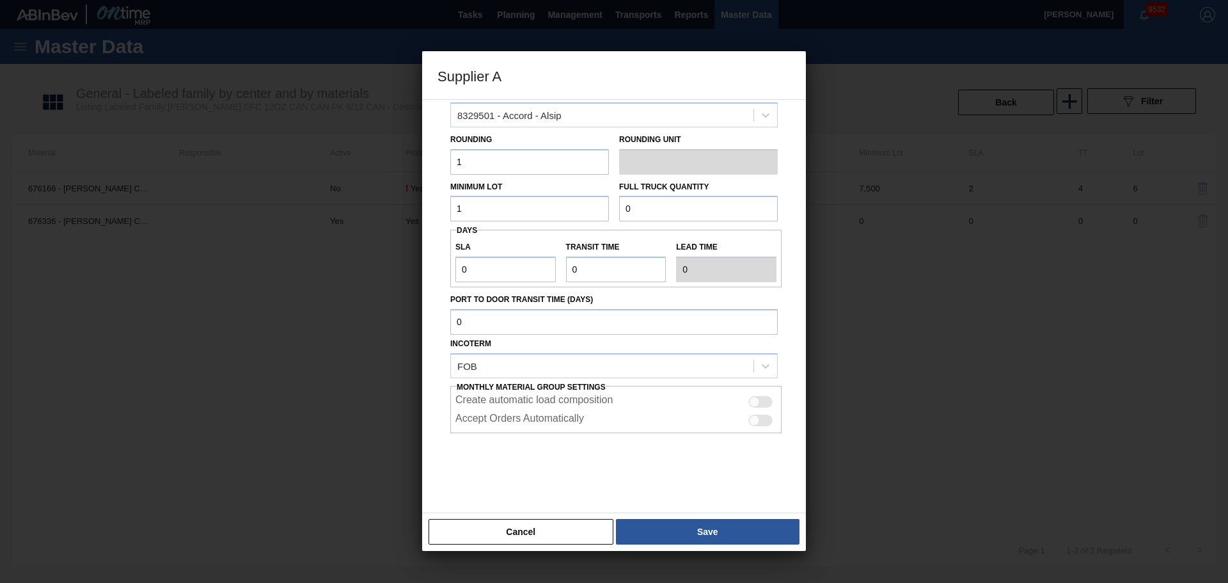
drag, startPoint x: 676, startPoint y: 213, endPoint x: 503, endPoint y: 219, distance: 172.8
click at [503, 219] on div "Minimum Lot 1 Full Truck Quantity 0" at bounding box center [614, 198] width 338 height 47
type input "2"
click at [754, 400] on div at bounding box center [754, 402] width 11 height 11
checkbox input "true"
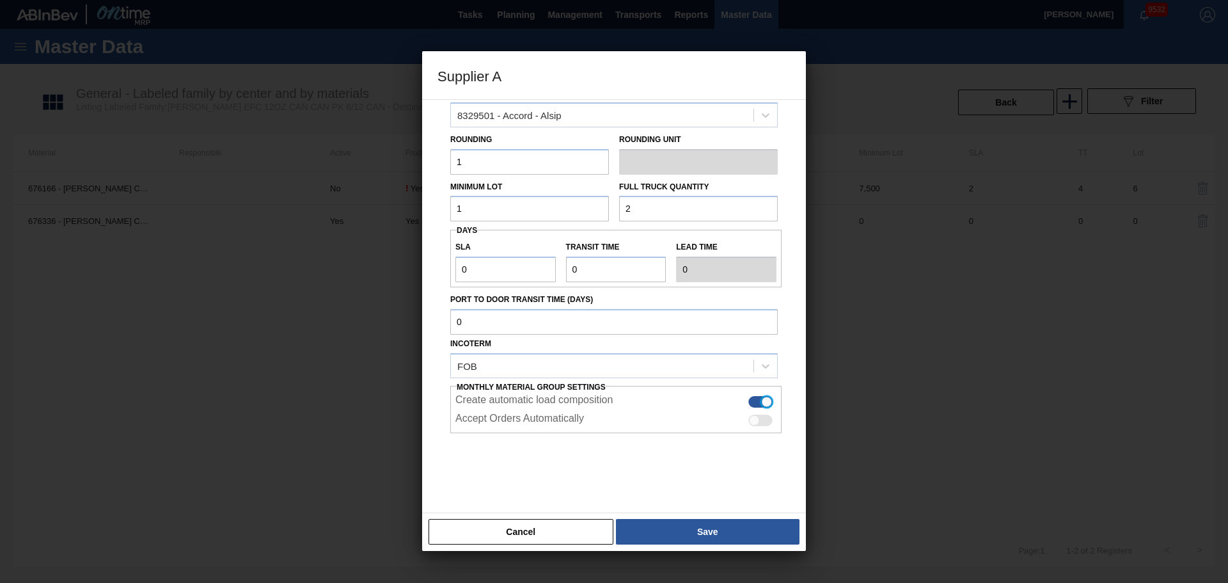
drag, startPoint x: 761, startPoint y: 420, endPoint x: 751, endPoint y: 465, distance: 46.4
click at [761, 420] on div at bounding box center [760, 421] width 24 height 12
checkbox input "true"
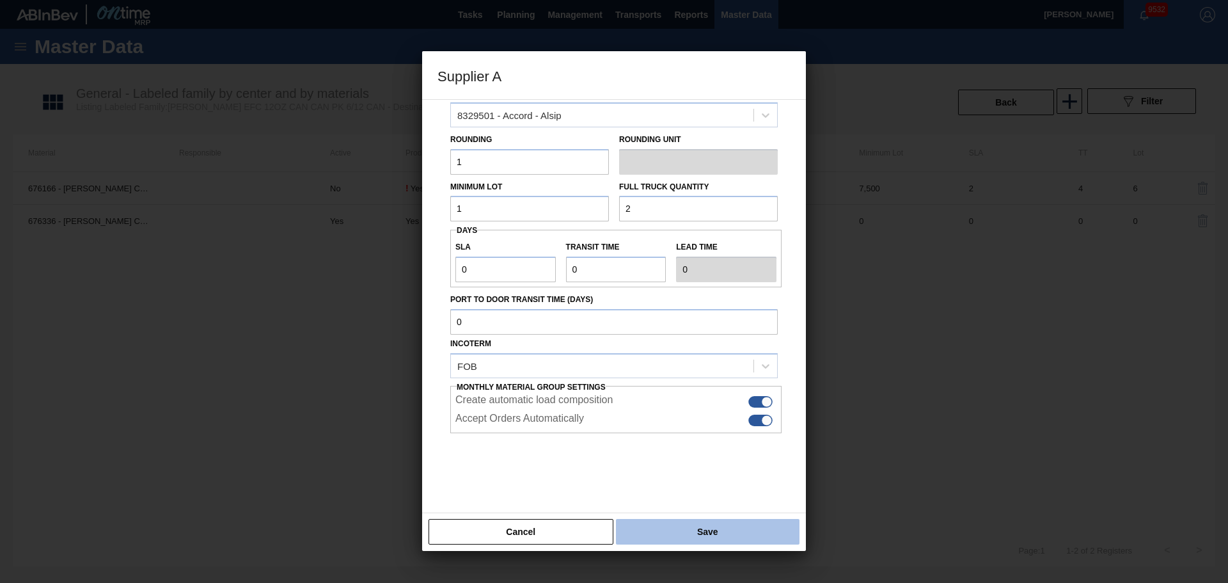
click at [736, 538] on button "Save" at bounding box center [708, 532] width 184 height 26
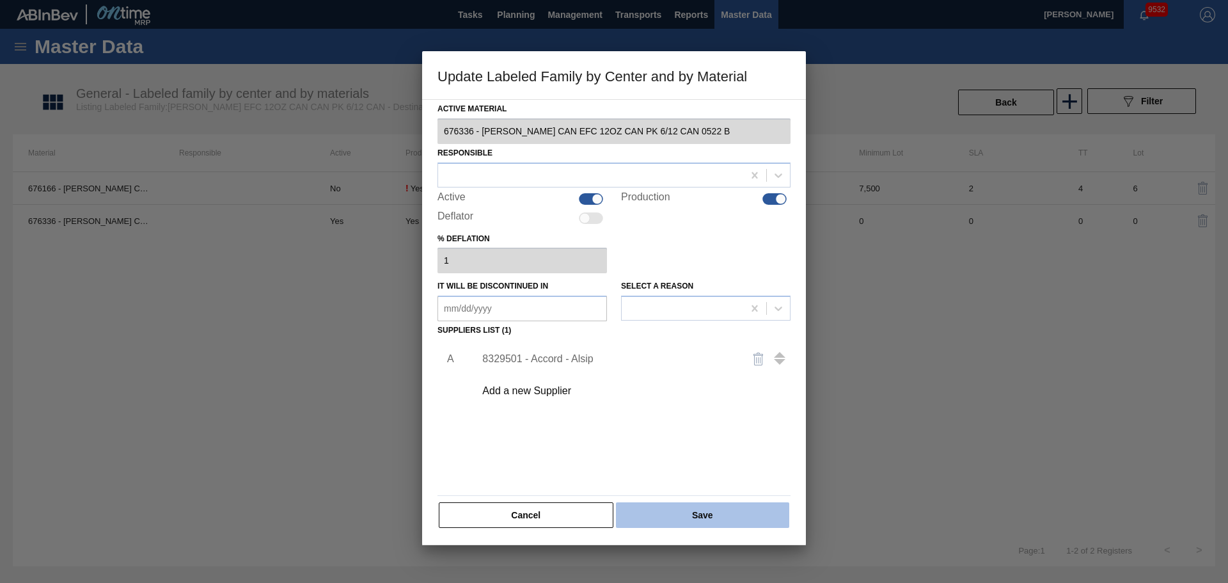
click at [728, 508] on button "Save" at bounding box center [702, 515] width 173 height 26
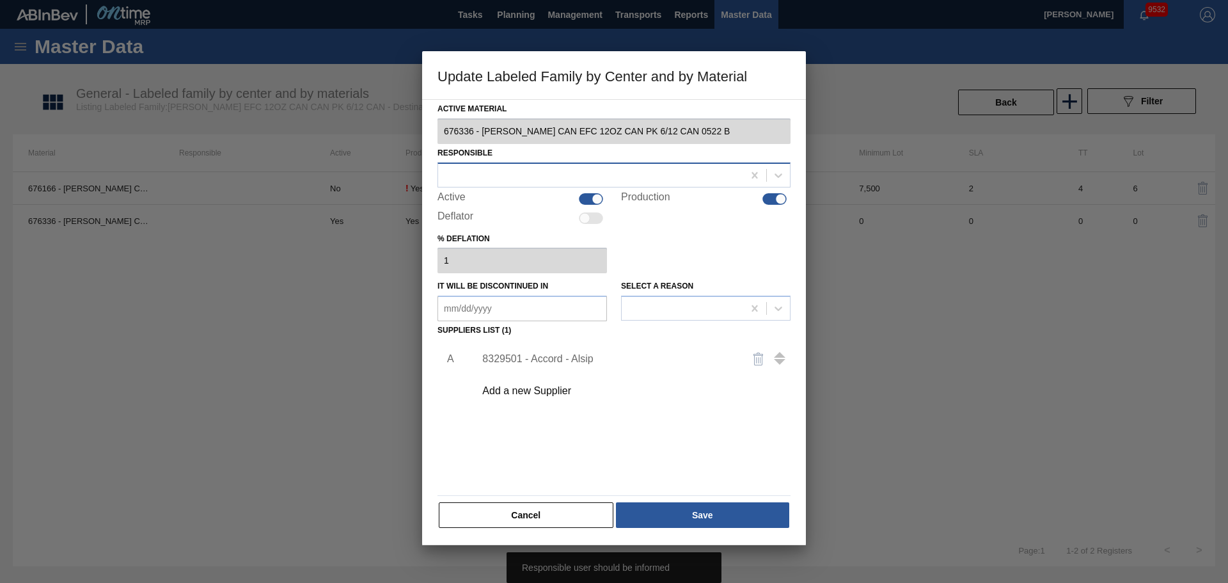
click at [554, 182] on div at bounding box center [590, 175] width 305 height 19
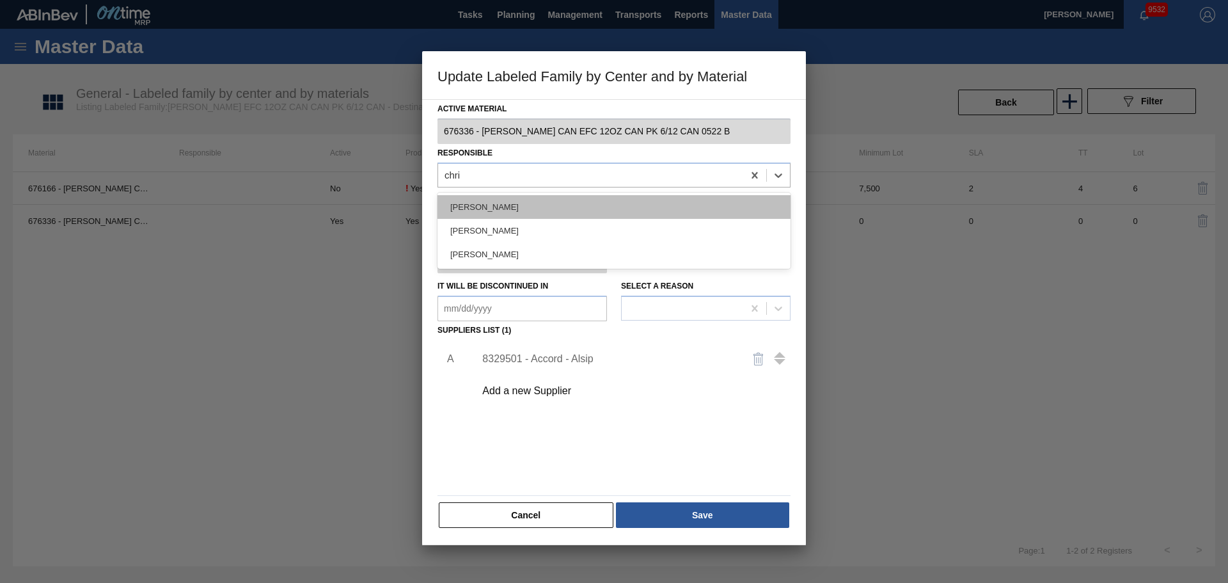
type input "[PERSON_NAME]"
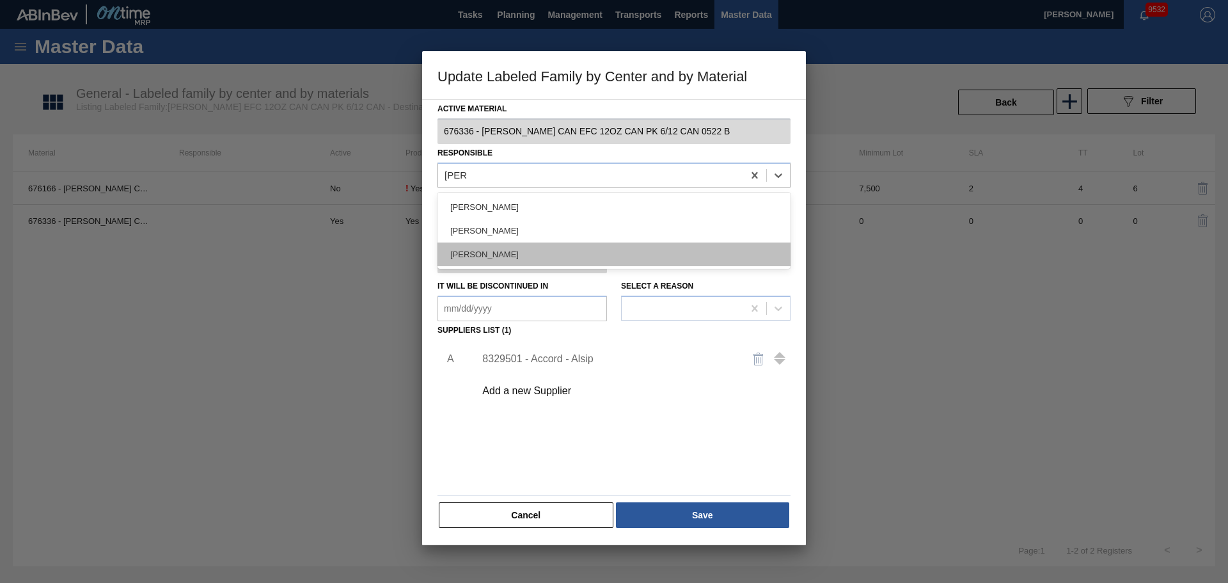
click at [629, 256] on div "[PERSON_NAME]" at bounding box center [614, 254] width 353 height 24
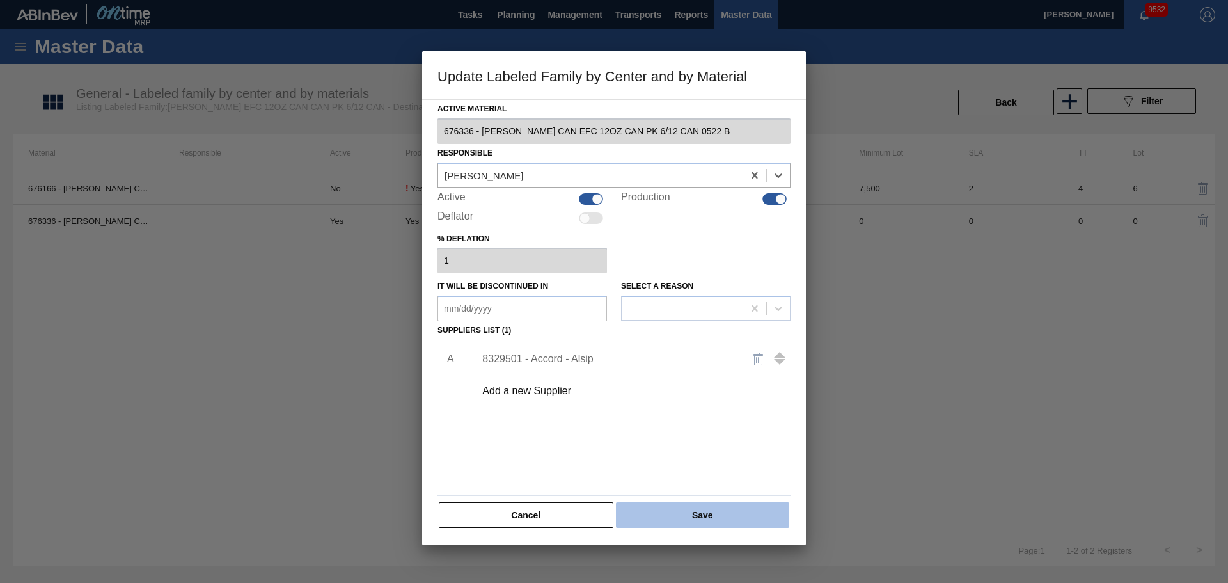
click at [697, 504] on button "Save" at bounding box center [702, 515] width 173 height 26
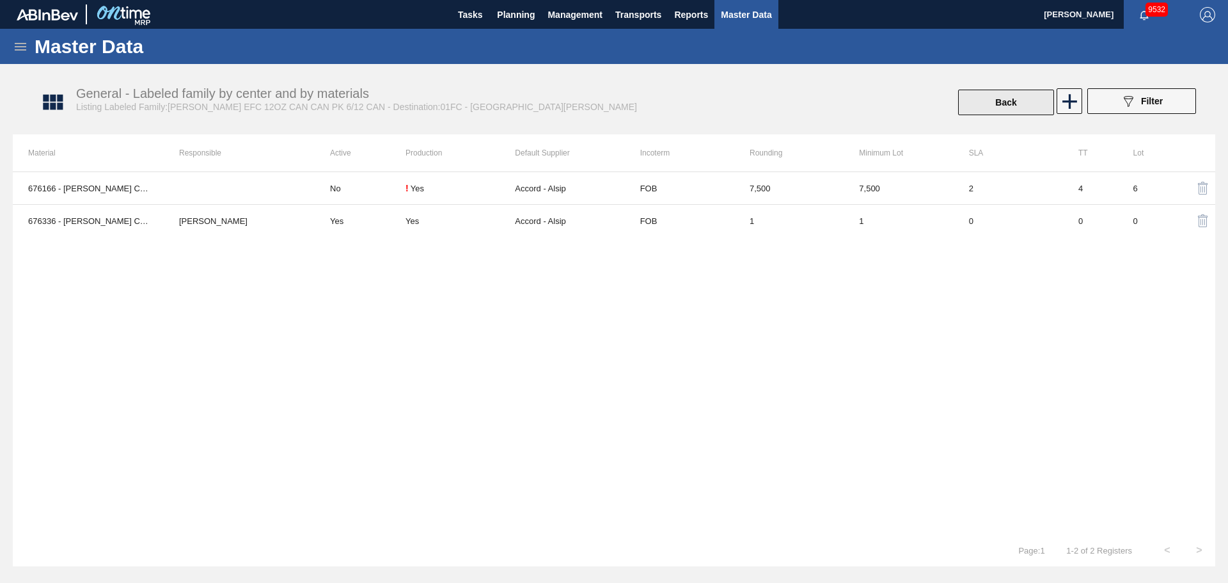
click at [1009, 106] on button "Back" at bounding box center [1006, 103] width 96 height 26
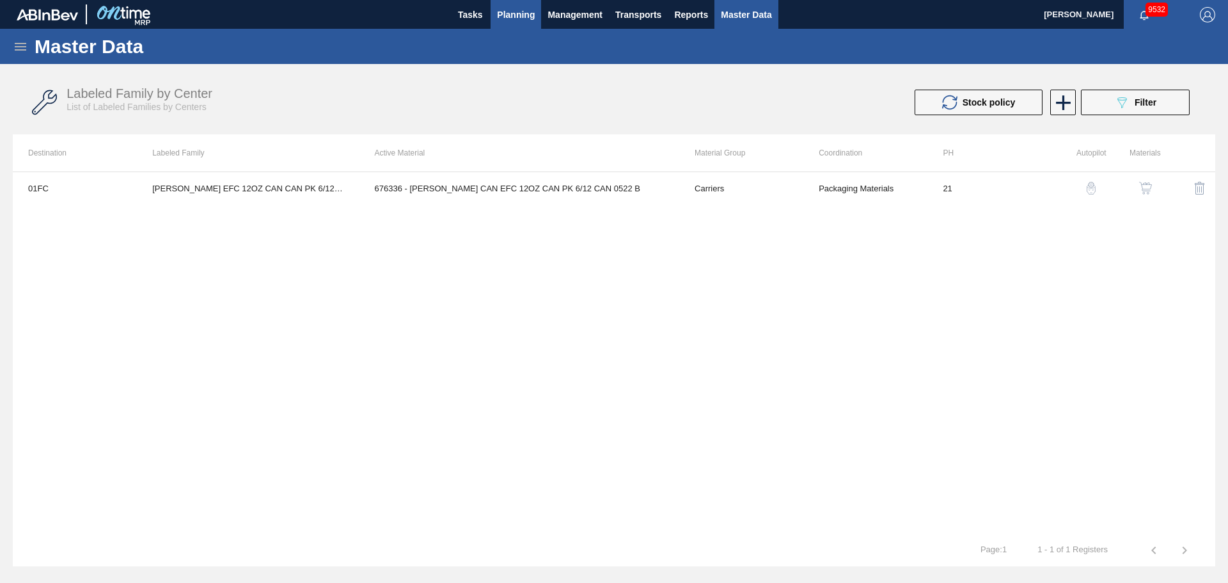
click at [511, 17] on span "Planning" at bounding box center [516, 14] width 38 height 15
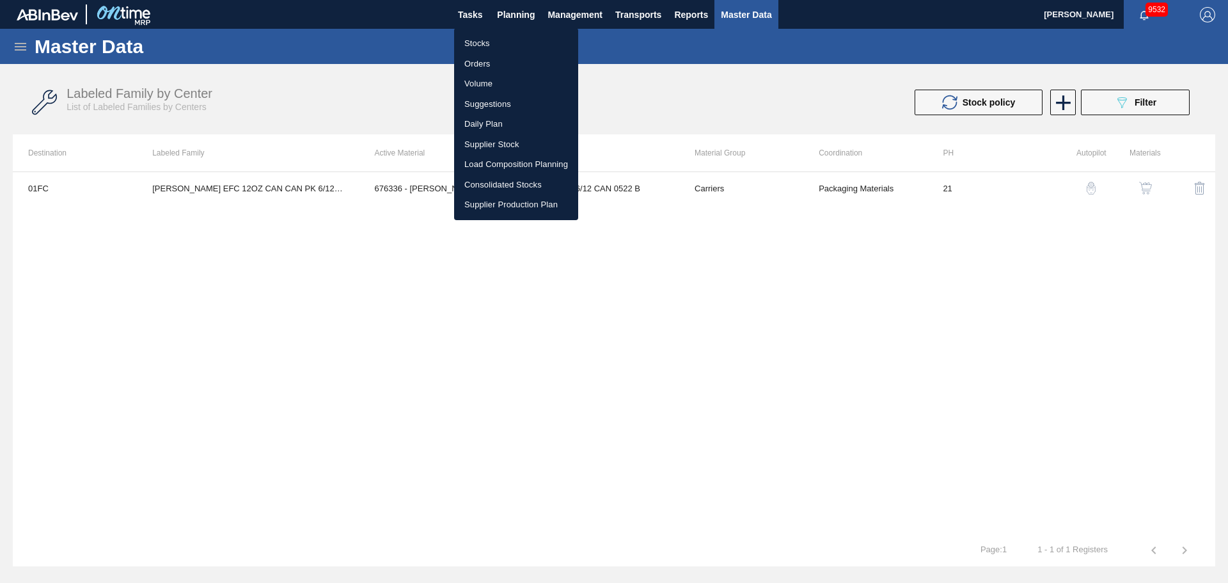
click at [500, 50] on li "Stocks" at bounding box center [516, 43] width 124 height 20
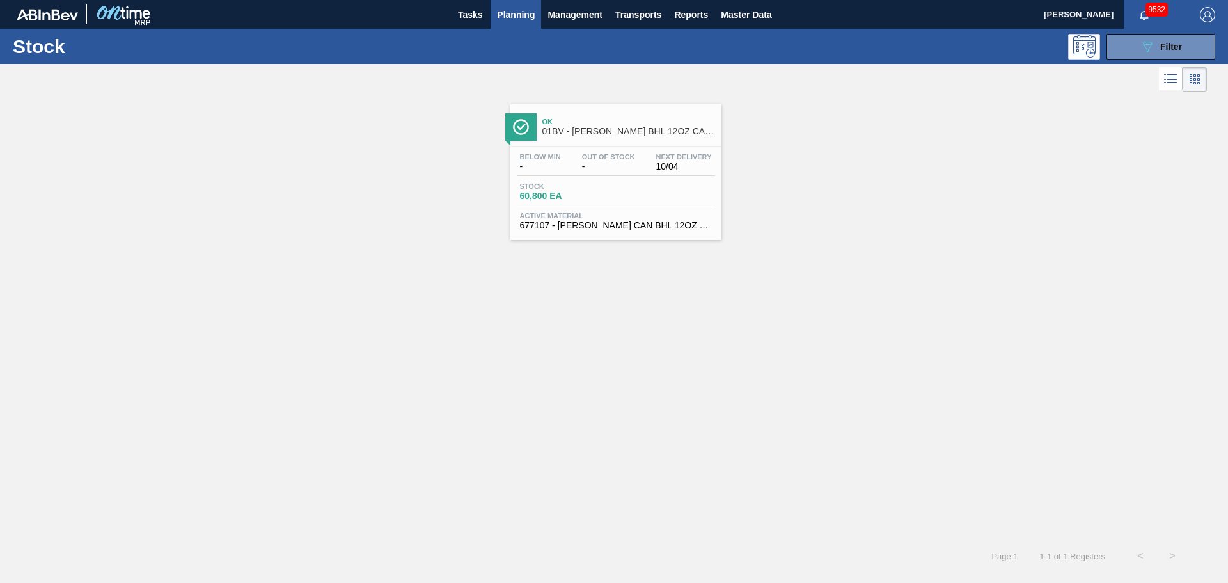
click at [555, 326] on div "Ok 01BV - [PERSON_NAME] BHL 12OZ CAN TWNSTK 30/12 CAN AQUEOUS Below Min - Out O…" at bounding box center [614, 317] width 1228 height 445
